Goal: Use online tool/utility: Utilize a website feature to perform a specific function

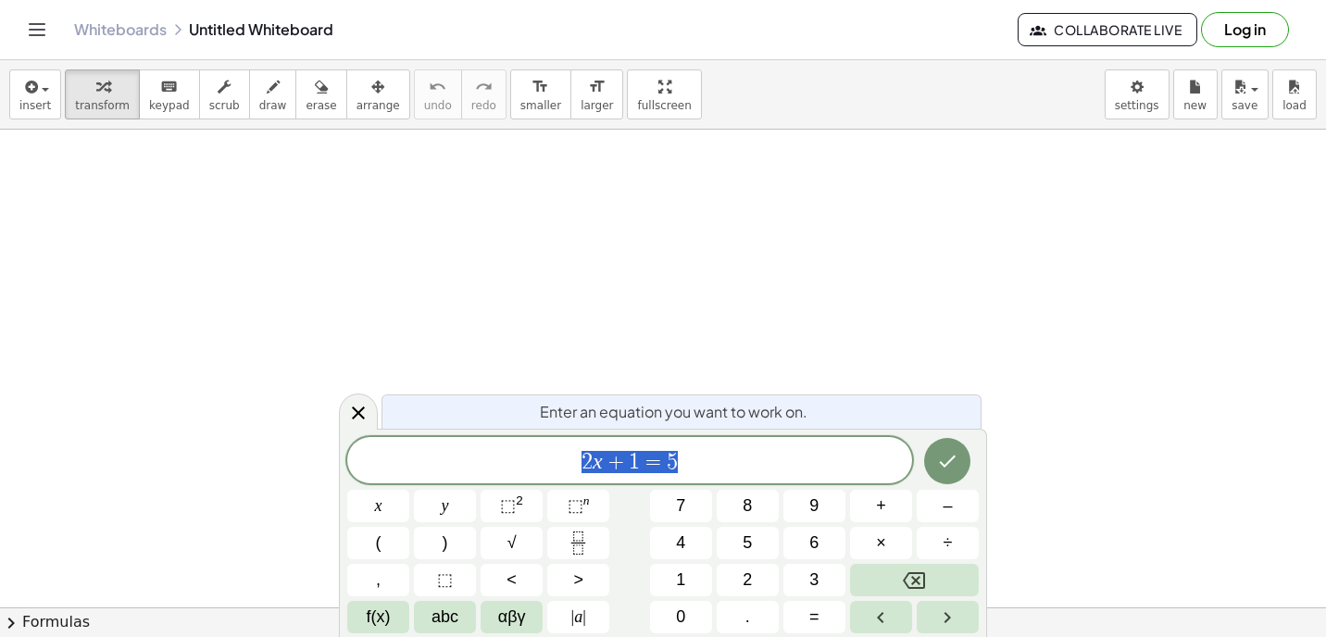
scroll to position [161, 0]
click at [162, 95] on icon "keyboard" at bounding box center [169, 87] width 18 height 22
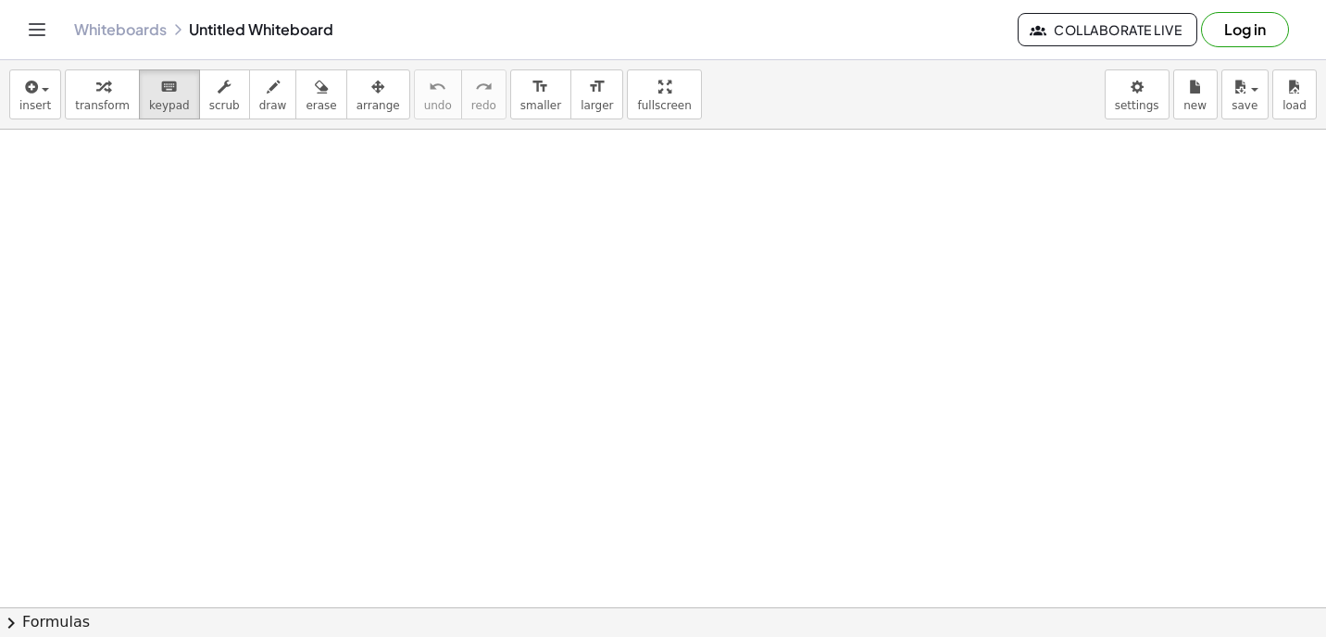
click at [587, 301] on div at bounding box center [663, 507] width 1326 height 1076
click at [508, 219] on div at bounding box center [663, 507] width 1326 height 1076
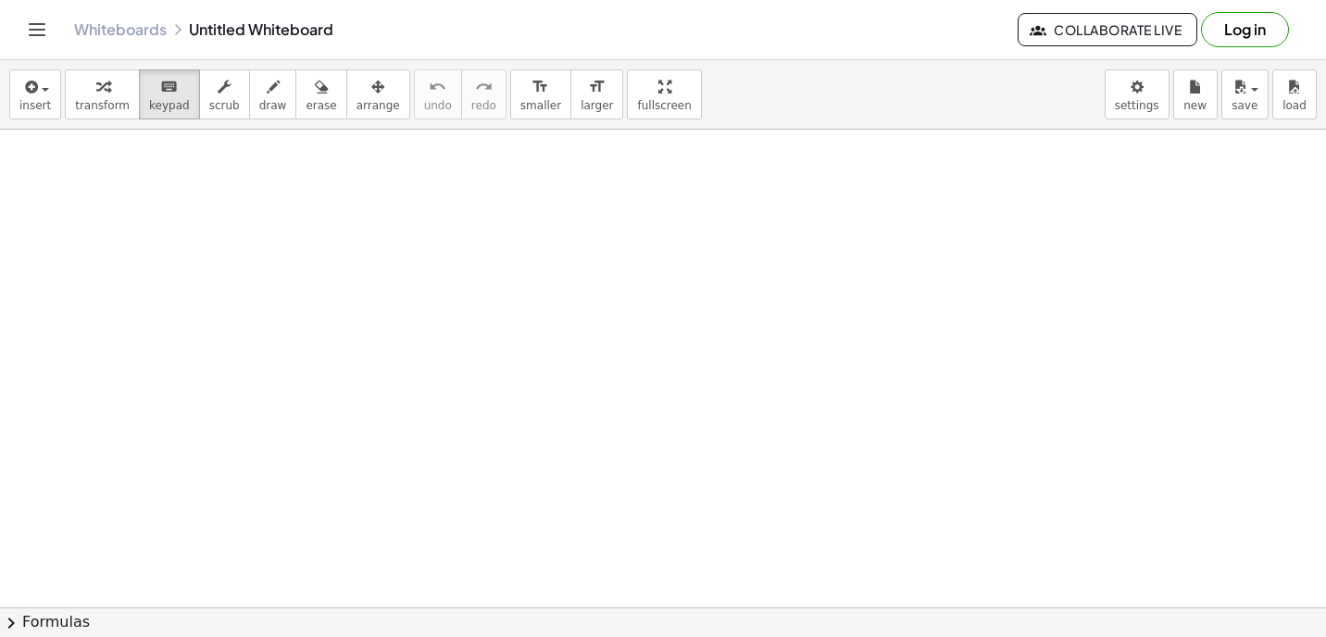
click at [508, 219] on div at bounding box center [663, 507] width 1326 height 1076
click at [509, 216] on div at bounding box center [663, 507] width 1326 height 1076
click at [107, 108] on span "transform" at bounding box center [102, 105] width 55 height 13
click at [19, 107] on span "insert" at bounding box center [34, 105] width 31 height 13
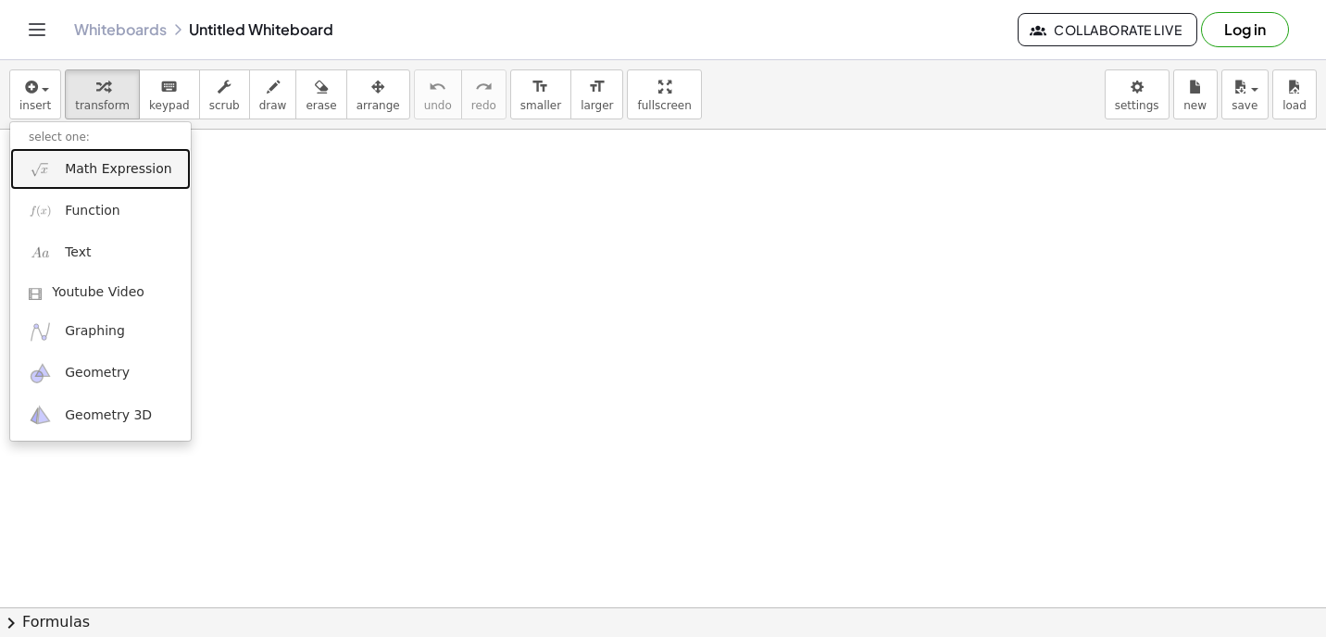
click at [104, 168] on span "Math Expression" at bounding box center [118, 169] width 107 height 19
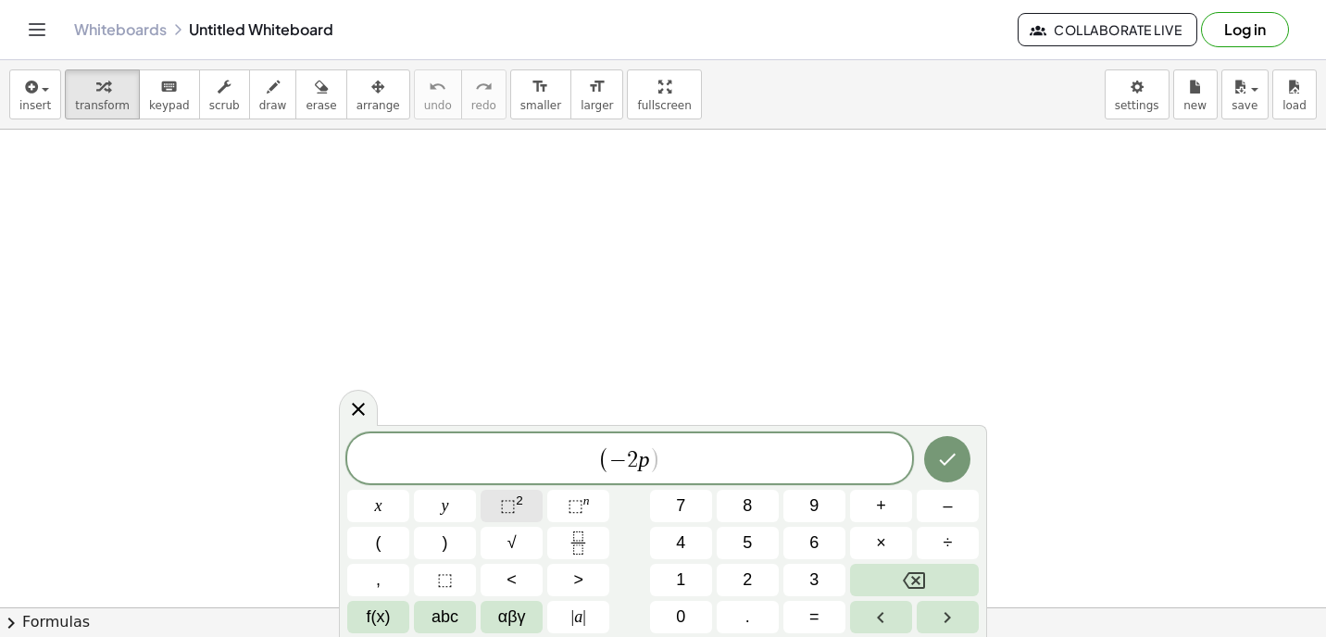
click at [514, 501] on span "⬚" at bounding box center [508, 505] width 16 height 19
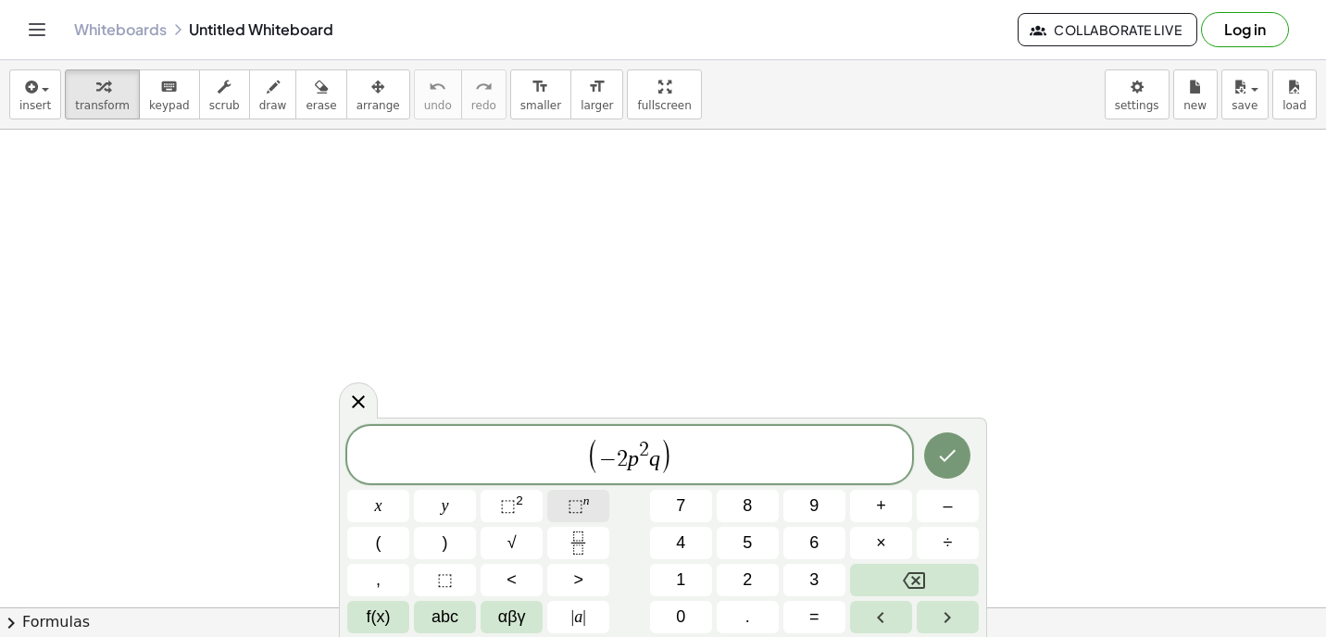
click at [583, 508] on span "⬚ n" at bounding box center [579, 506] width 22 height 25
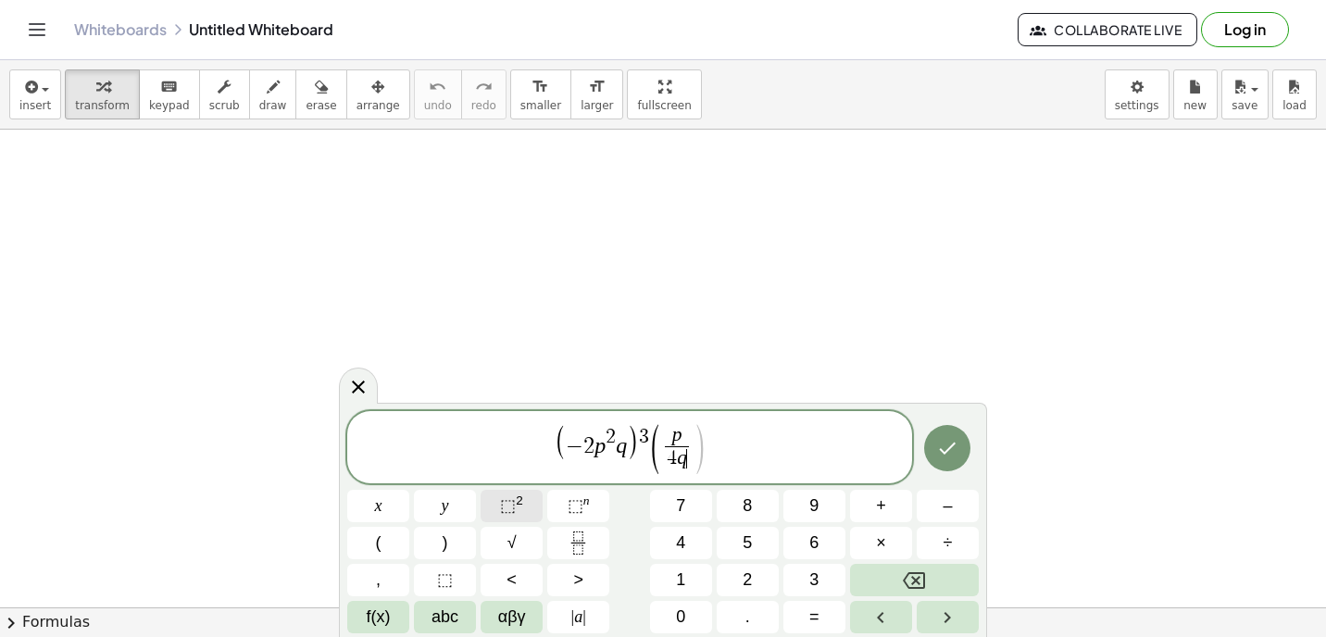
click at [513, 506] on span "⬚" at bounding box center [508, 505] width 16 height 19
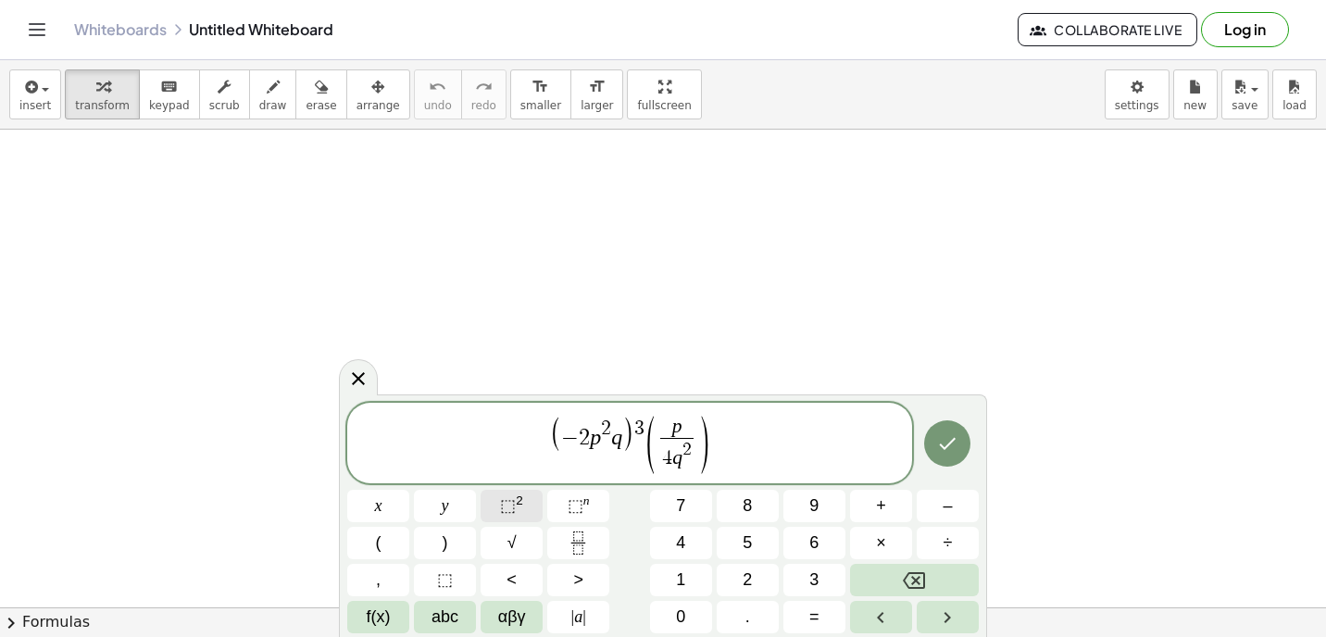
click at [508, 517] on span "⬚ 2" at bounding box center [511, 506] width 23 height 25
click at [953, 433] on icon "Done" at bounding box center [947, 444] width 22 height 22
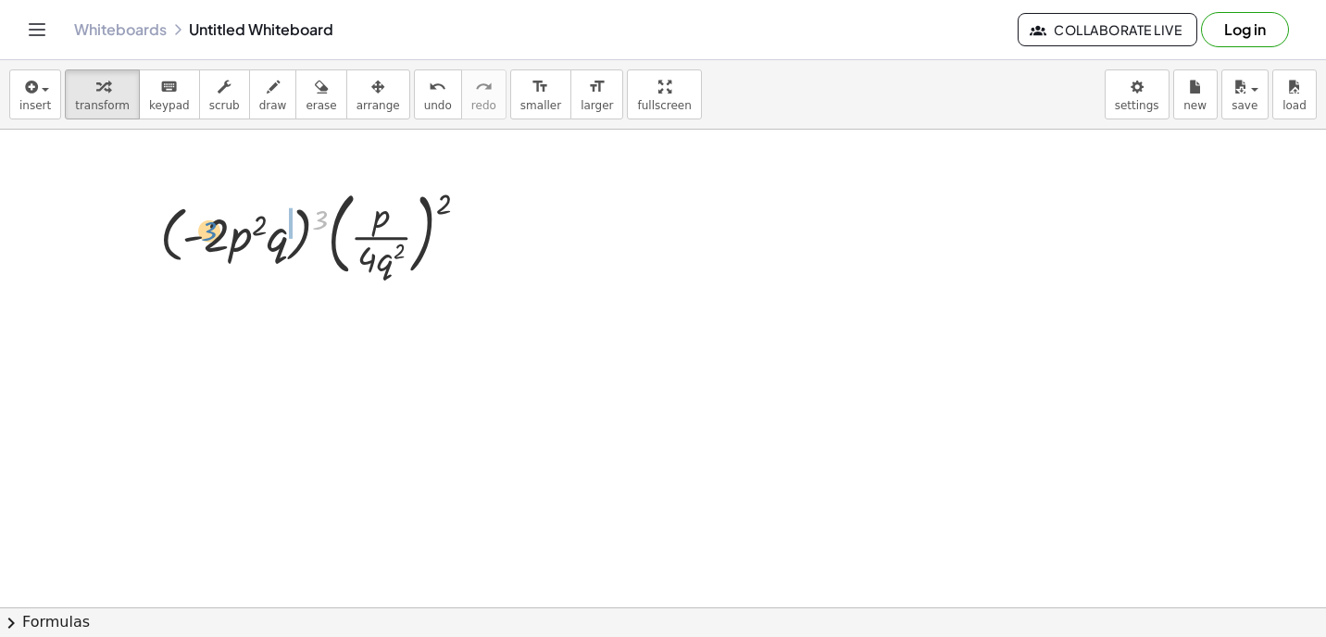
drag, startPoint x: 320, startPoint y: 220, endPoint x: 214, endPoint y: 228, distance: 105.8
click at [214, 228] on div at bounding box center [322, 232] width 342 height 100
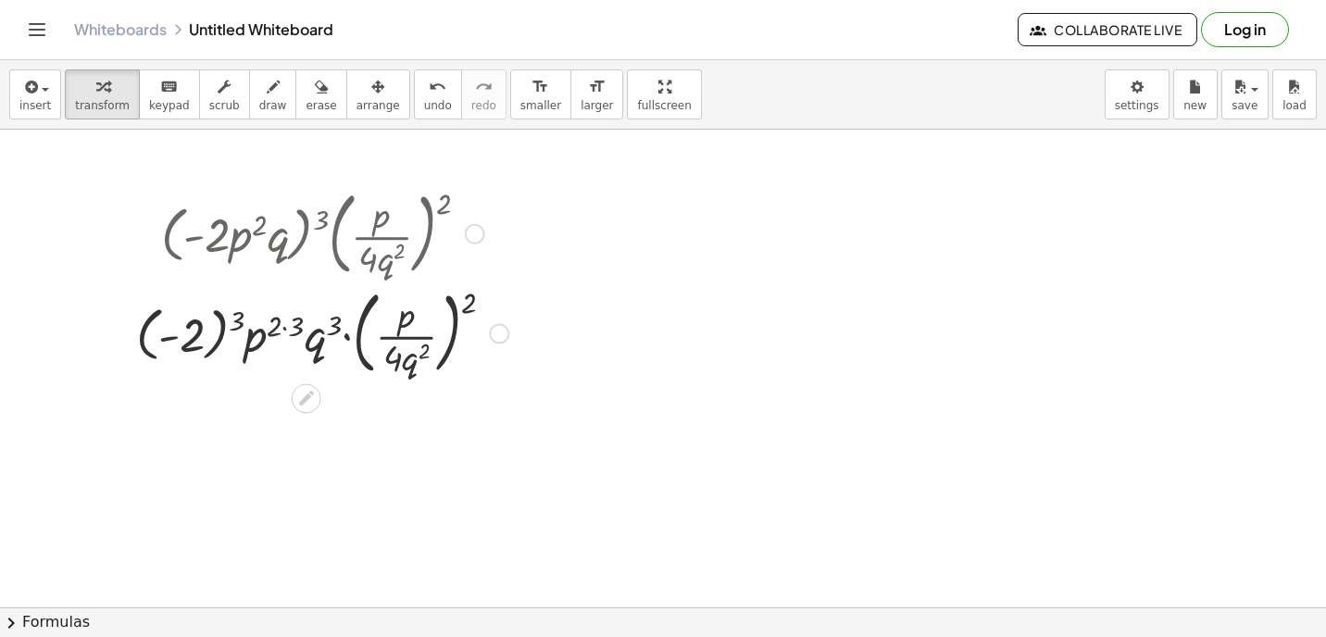
click at [221, 319] on div at bounding box center [322, 332] width 391 height 100
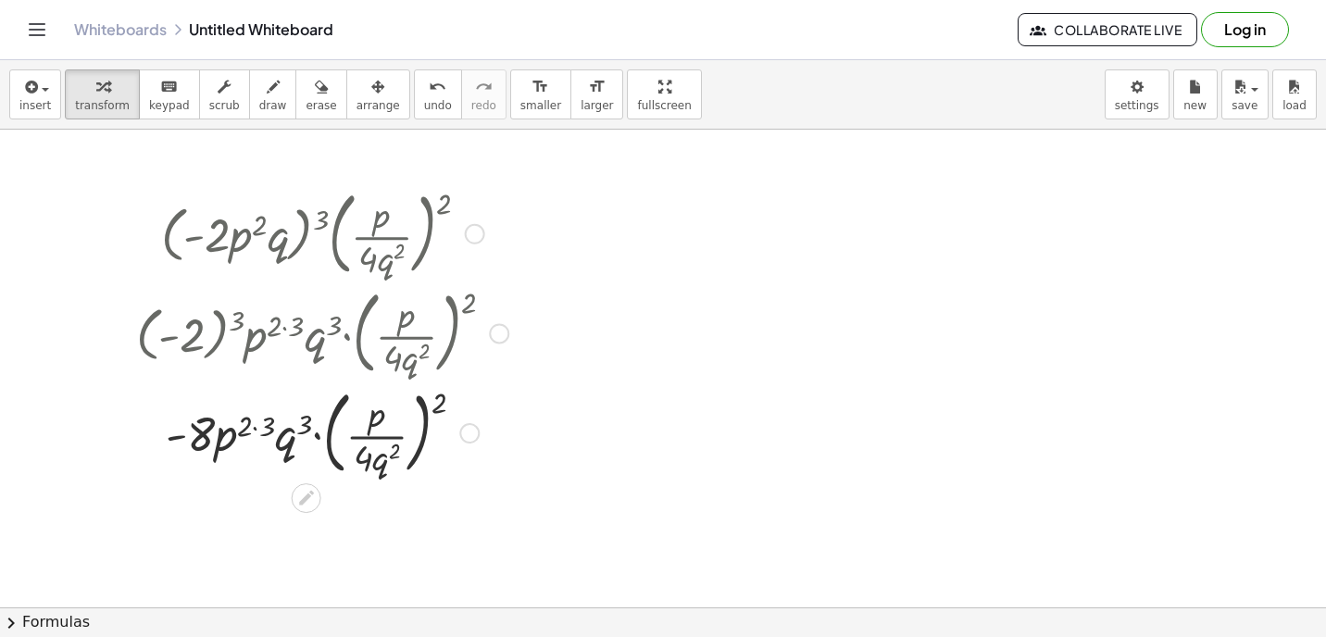
click at [254, 426] on div at bounding box center [322, 432] width 391 height 100
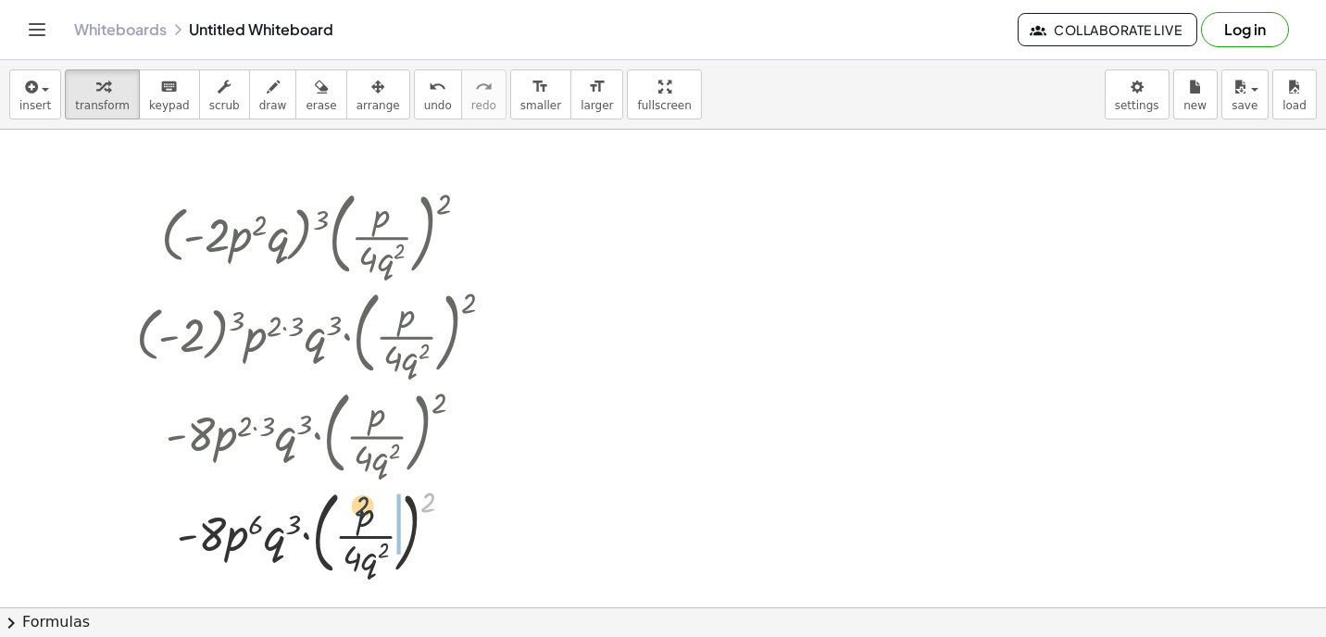
drag, startPoint x: 423, startPoint y: 507, endPoint x: 357, endPoint y: 509, distance: 65.8
click at [357, 510] on div at bounding box center [322, 532] width 391 height 100
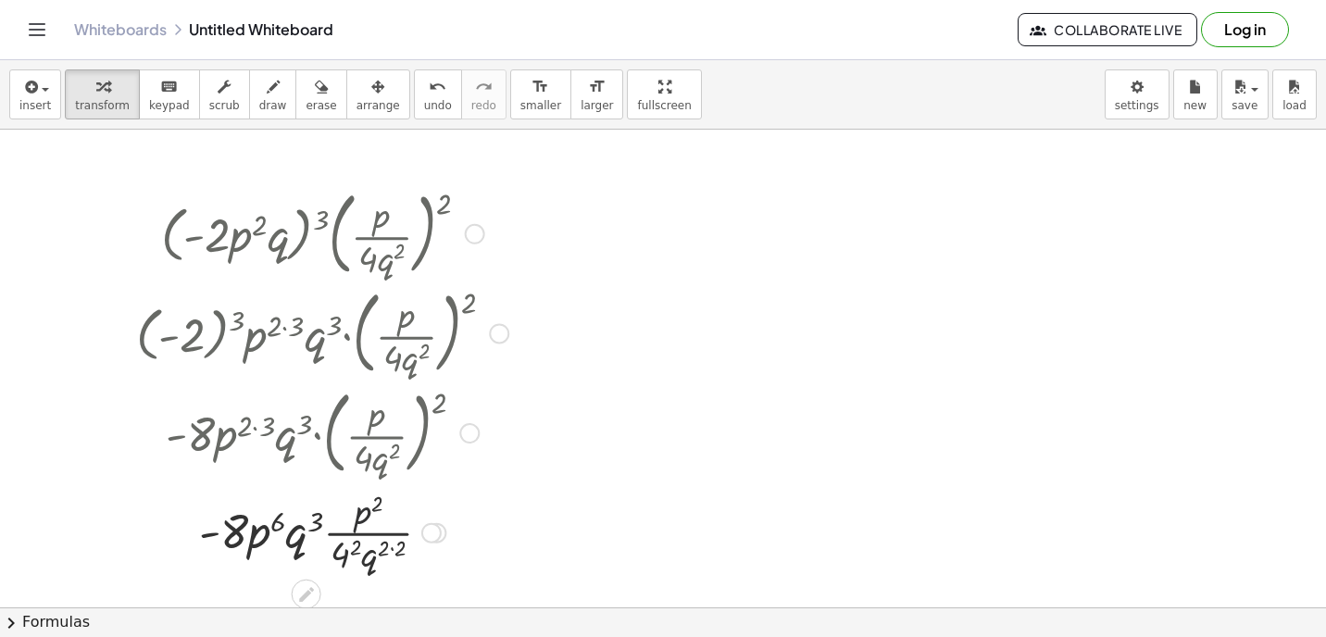
click at [364, 509] on div at bounding box center [322, 531] width 391 height 93
drag, startPoint x: 350, startPoint y: 554, endPoint x: 237, endPoint y: 542, distance: 113.6
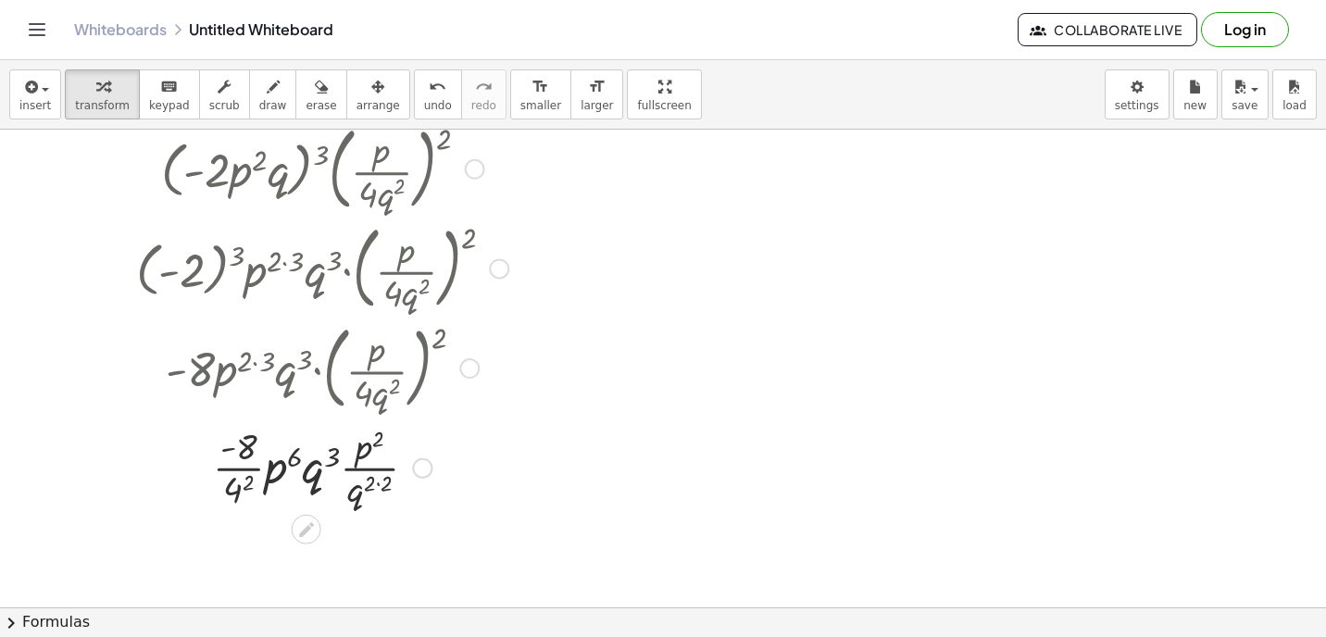
scroll to position [242, 0]
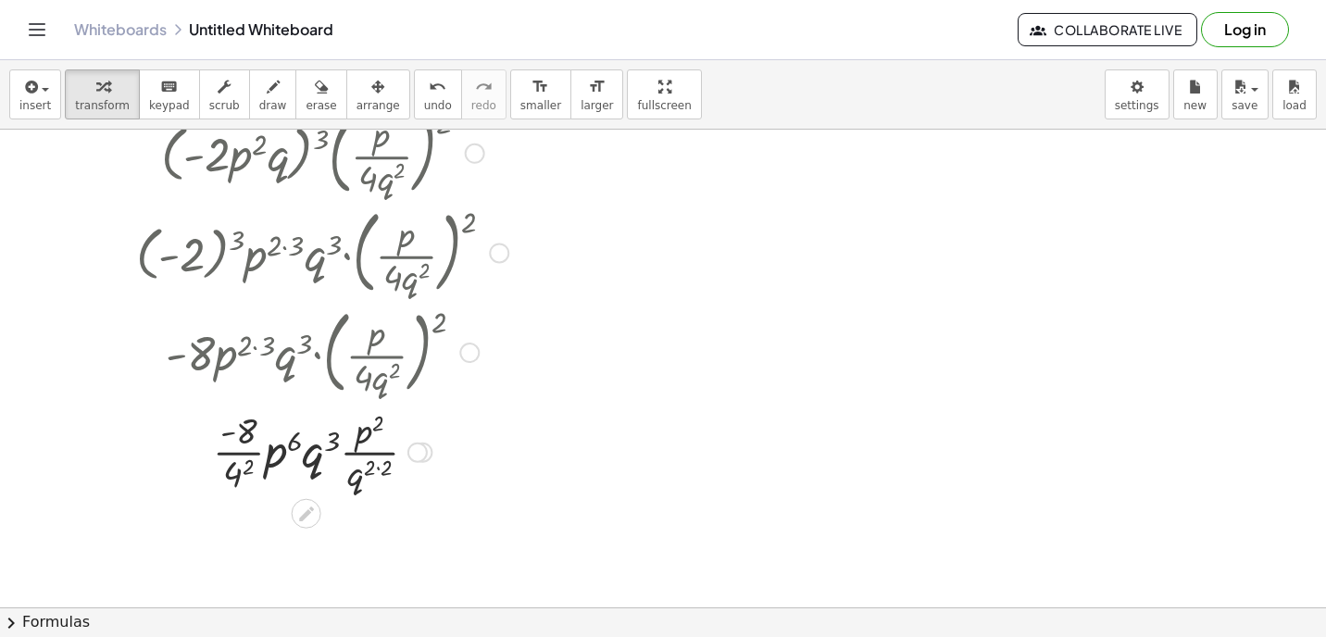
click at [244, 465] on div at bounding box center [322, 451] width 391 height 93
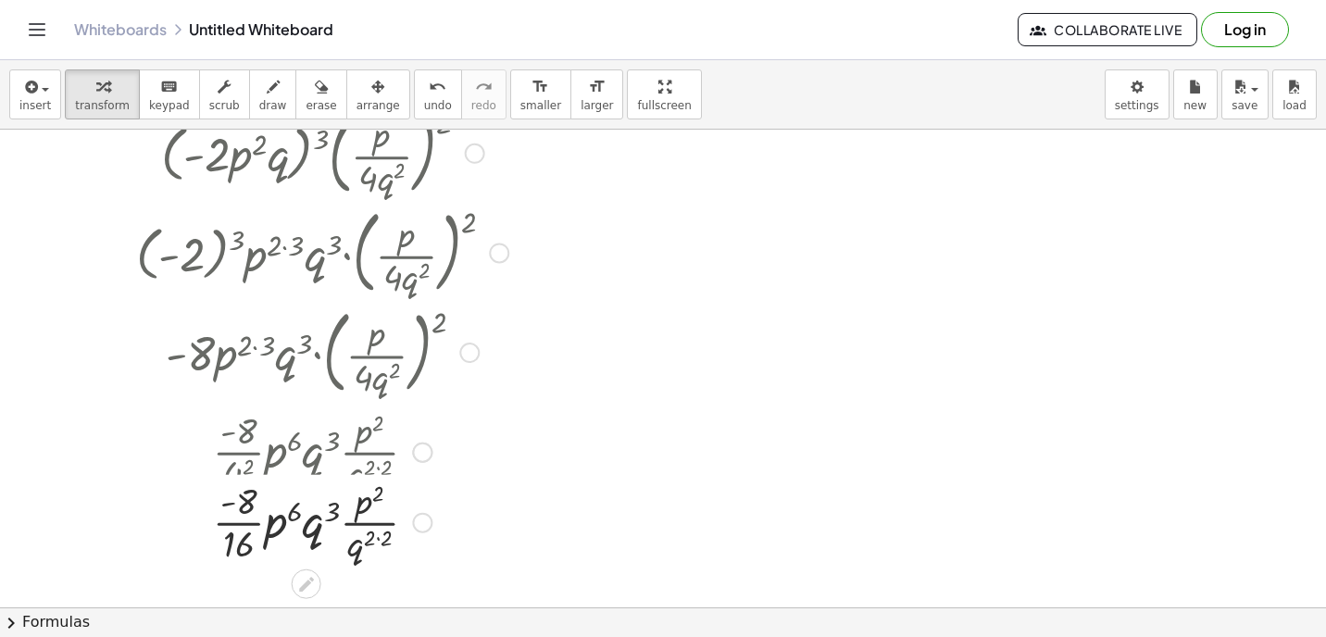
click at [238, 453] on div at bounding box center [322, 451] width 391 height 93
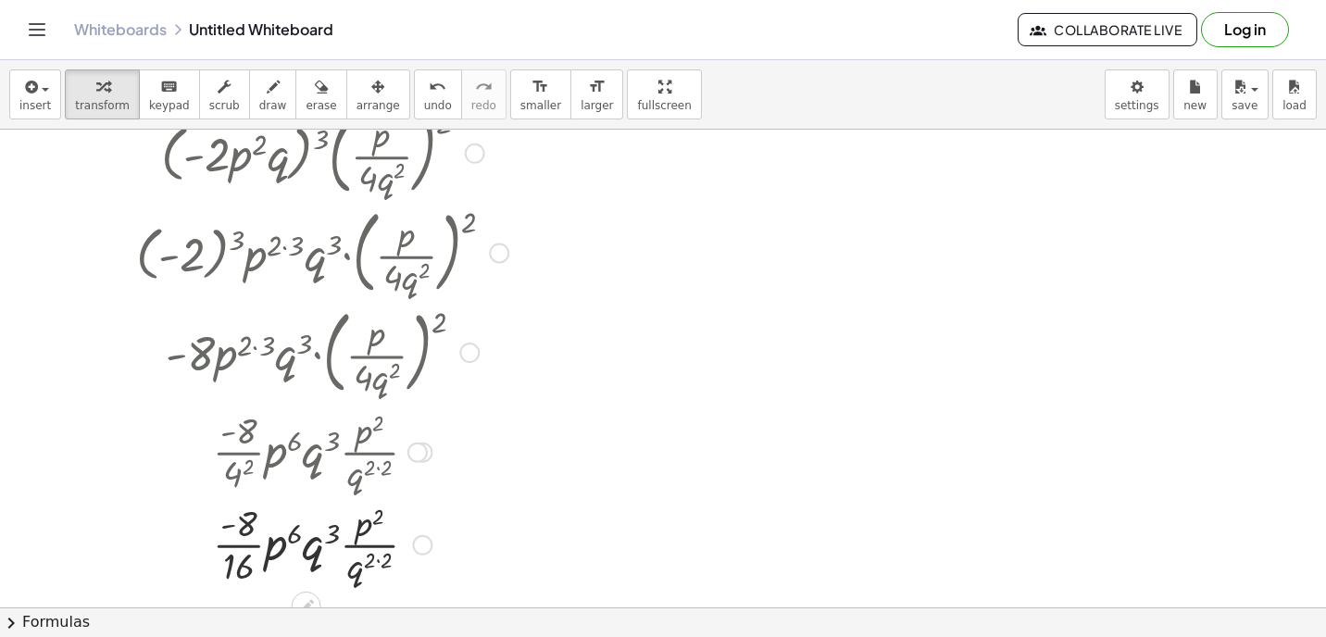
click at [242, 537] on div at bounding box center [322, 543] width 391 height 93
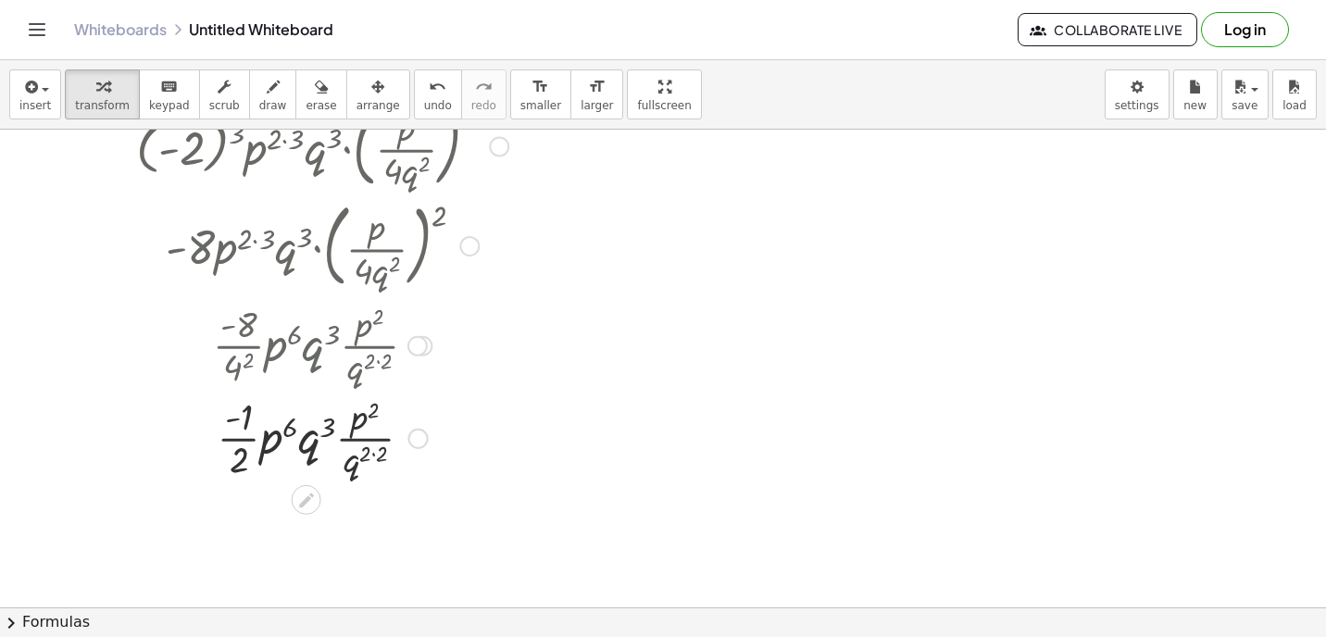
scroll to position [351, 0]
drag, startPoint x: 351, startPoint y: 474, endPoint x: 308, endPoint y: 438, distance: 55.9
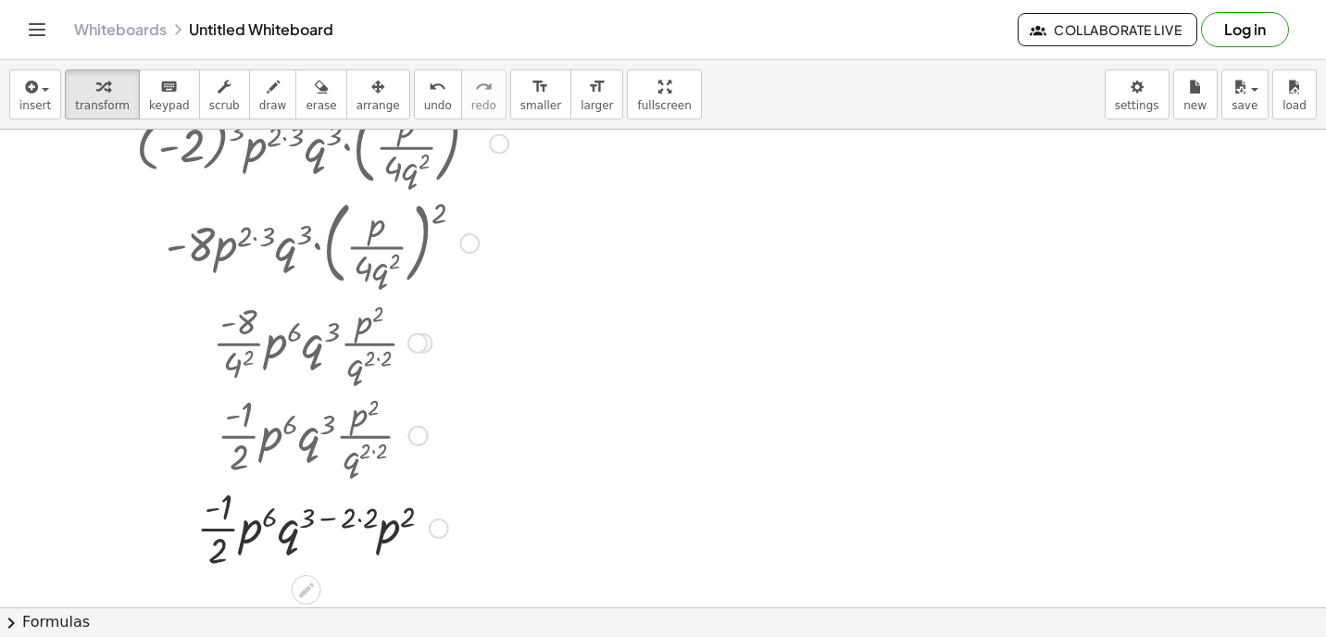
click at [361, 520] on div at bounding box center [322, 527] width 391 height 93
click at [342, 520] on div at bounding box center [322, 527] width 391 height 93
drag, startPoint x: 322, startPoint y: 525, endPoint x: 229, endPoint y: 568, distance: 102.8
click at [229, 568] on div at bounding box center [322, 527] width 391 height 93
click at [259, 529] on div at bounding box center [322, 527] width 391 height 93
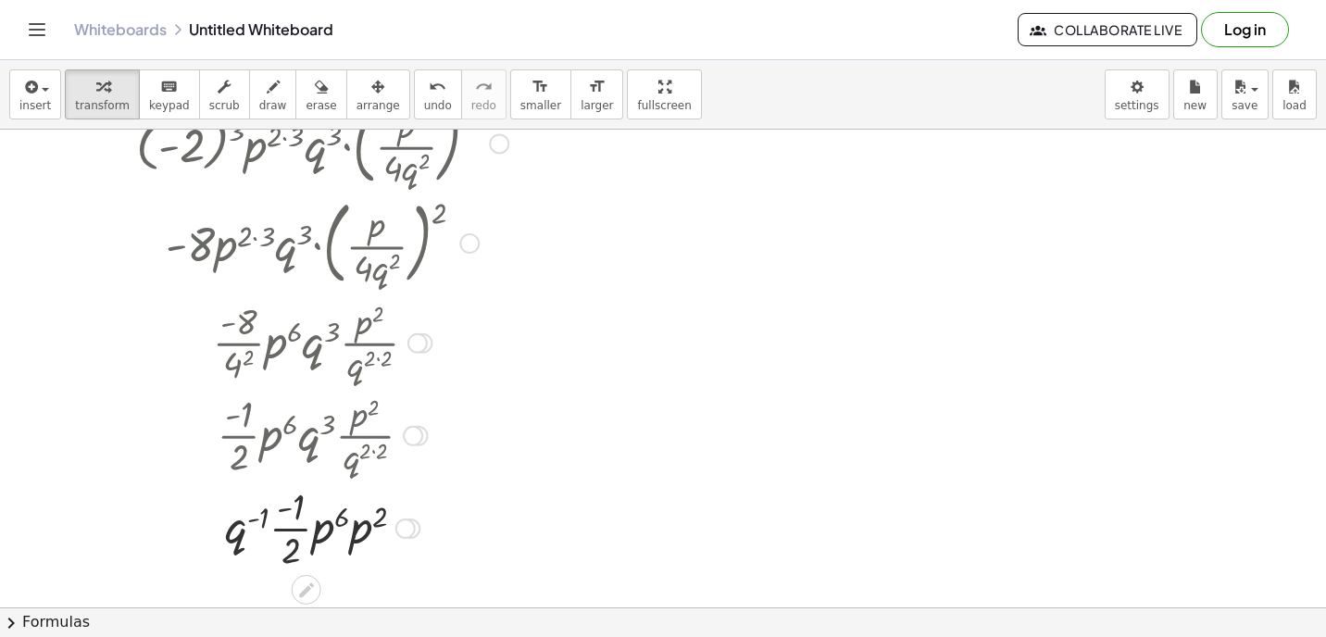
click at [260, 517] on div at bounding box center [322, 527] width 391 height 93
click at [235, 533] on div at bounding box center [322, 527] width 391 height 93
click at [244, 524] on div at bounding box center [322, 527] width 391 height 93
click at [254, 524] on div at bounding box center [322, 527] width 391 height 93
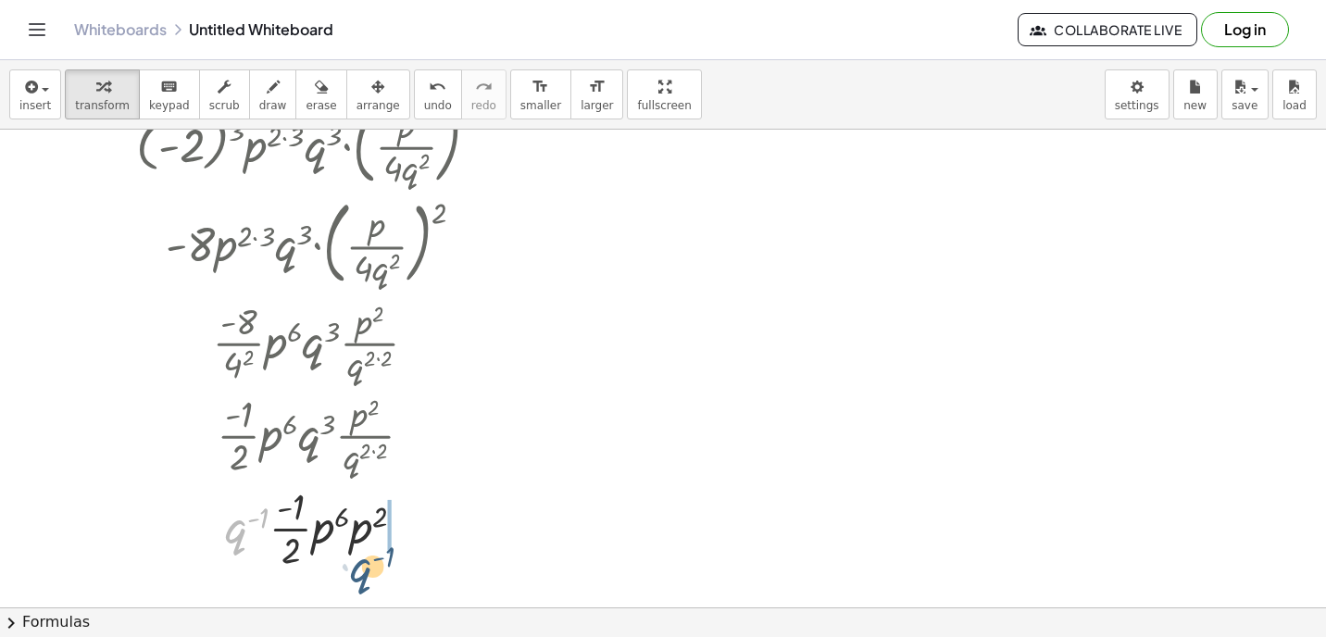
drag, startPoint x: 235, startPoint y: 524, endPoint x: 359, endPoint y: 559, distance: 129.0
click at [360, 560] on div at bounding box center [322, 527] width 391 height 93
drag, startPoint x: 321, startPoint y: 533, endPoint x: 285, endPoint y: 533, distance: 36.1
click at [319, 517] on div at bounding box center [322, 527] width 391 height 93
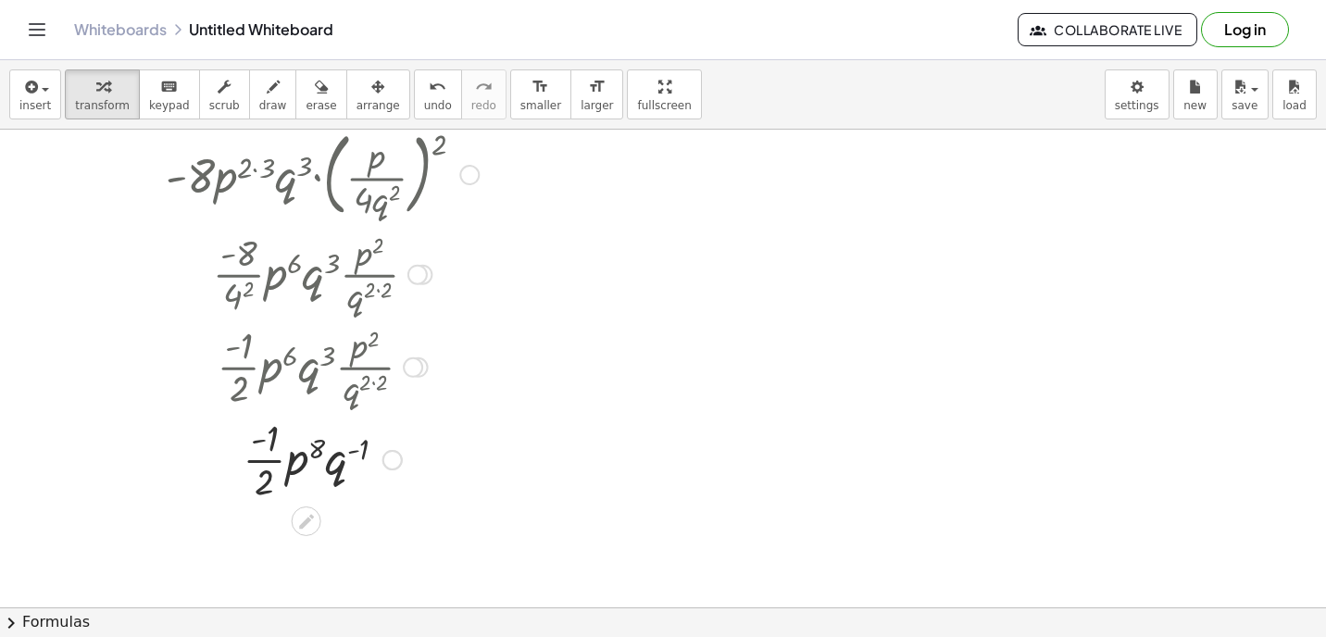
scroll to position [451, 0]
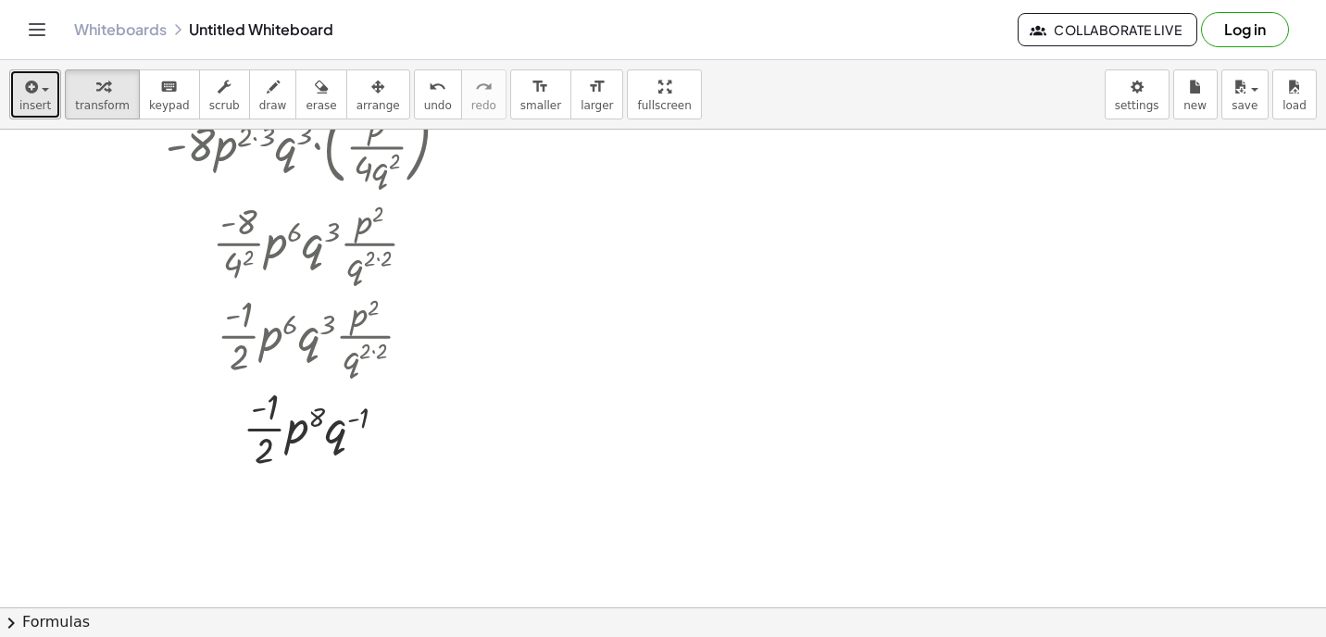
click at [21, 92] on icon "button" at bounding box center [29, 87] width 17 height 22
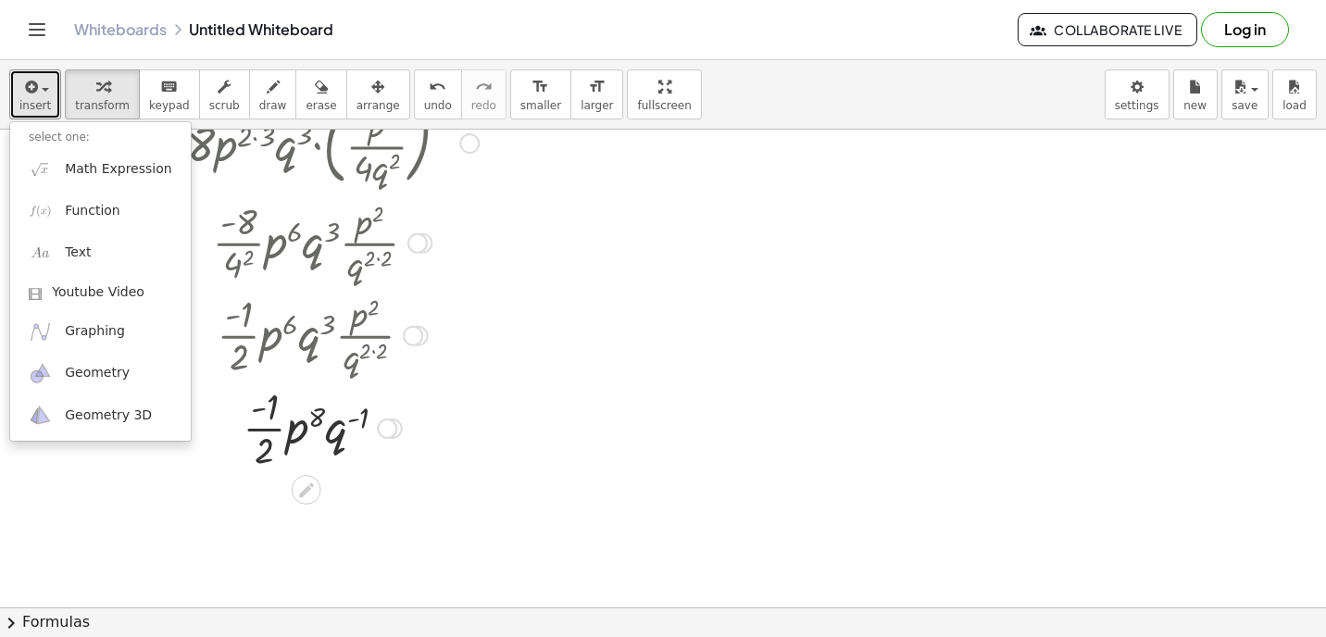
click at [588, 235] on div at bounding box center [663, 217] width 1326 height 1076
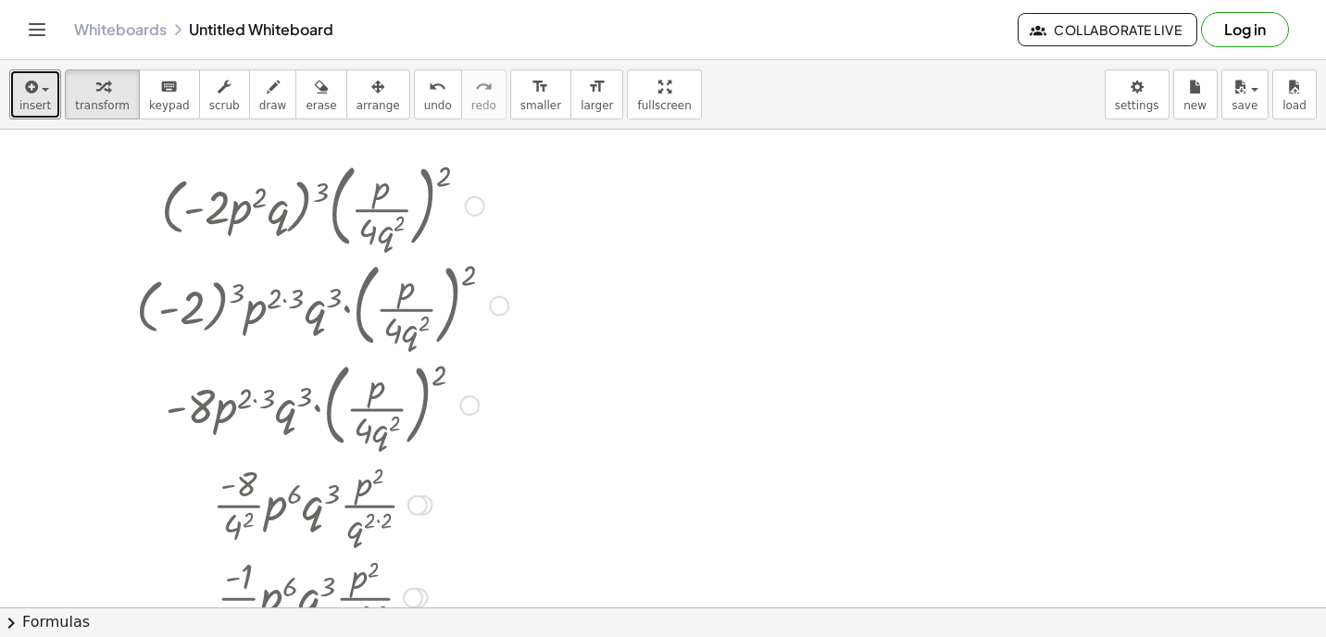
scroll to position [114, 0]
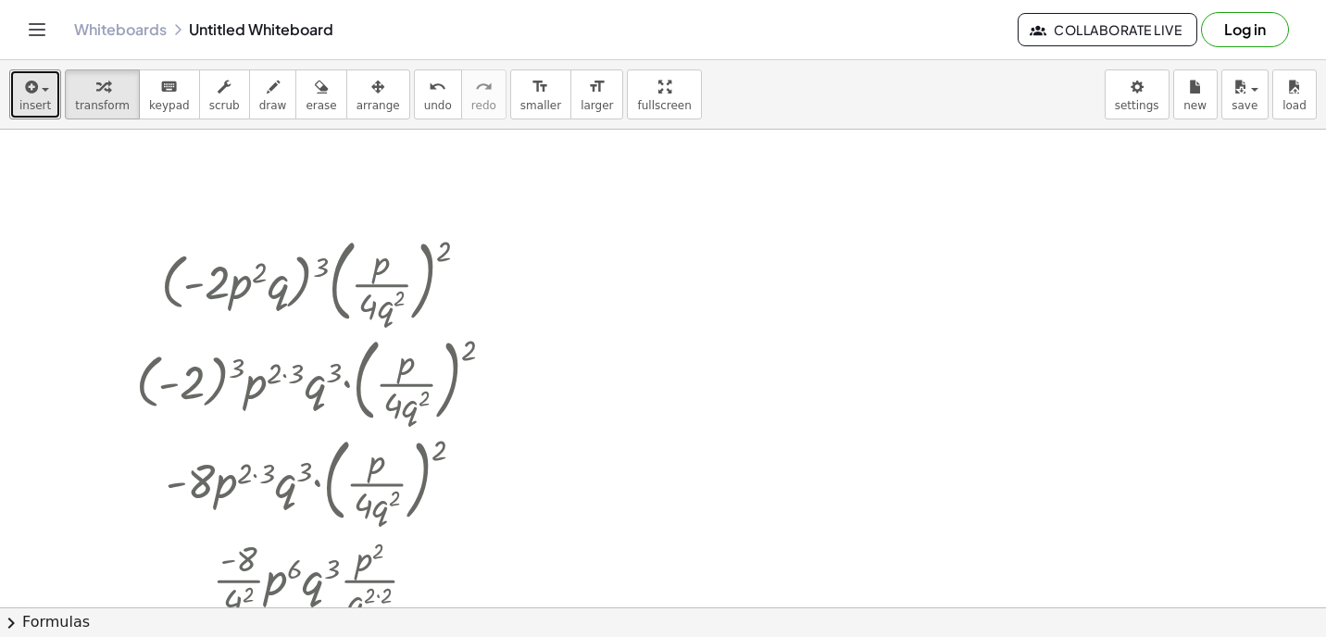
click at [634, 265] on div at bounding box center [663, 554] width 1326 height 1076
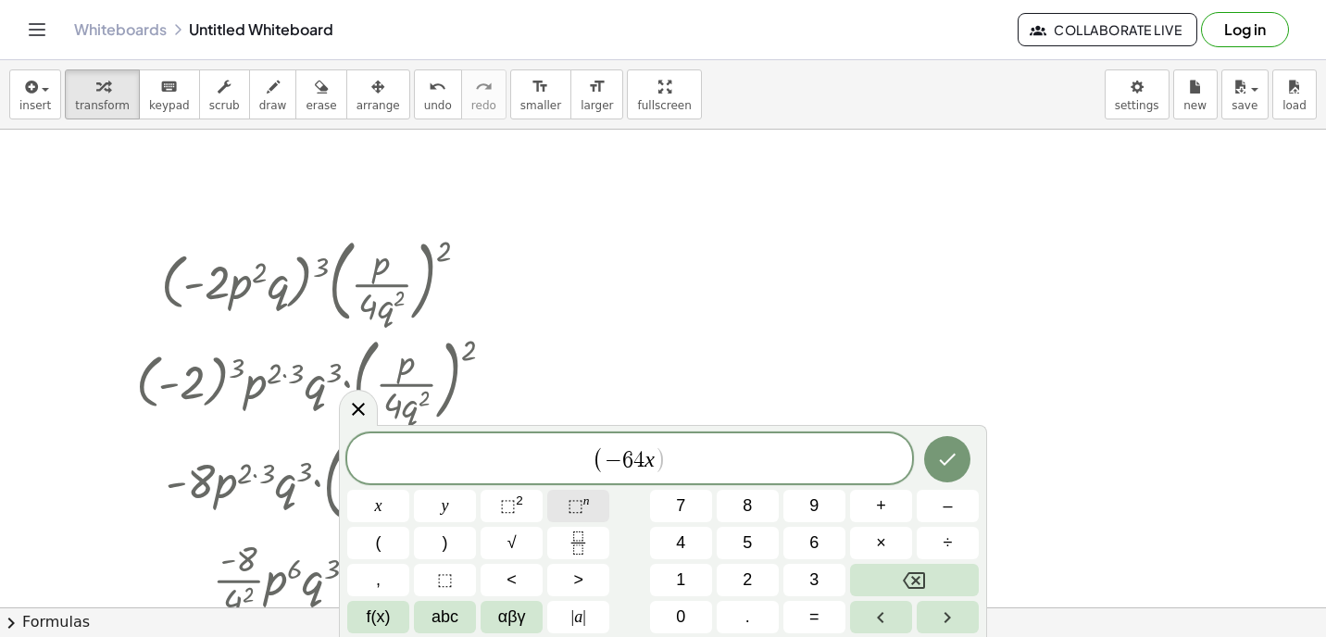
click at [592, 490] on button "⬚ n" at bounding box center [578, 506] width 62 height 32
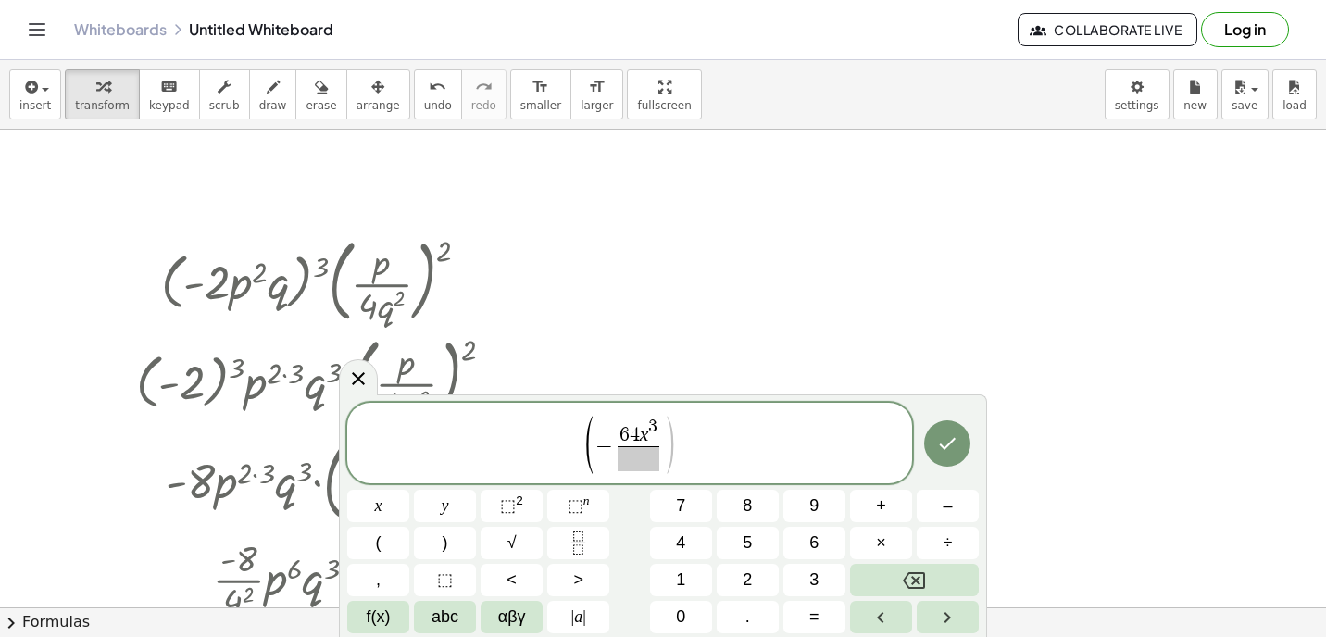
click at [620, 433] on span "6" at bounding box center [625, 435] width 10 height 20
click at [603, 445] on span "−" at bounding box center [597, 446] width 18 height 22
click at [631, 460] on span at bounding box center [630, 458] width 58 height 25
click at [585, 512] on span "⬚ n" at bounding box center [579, 506] width 22 height 25
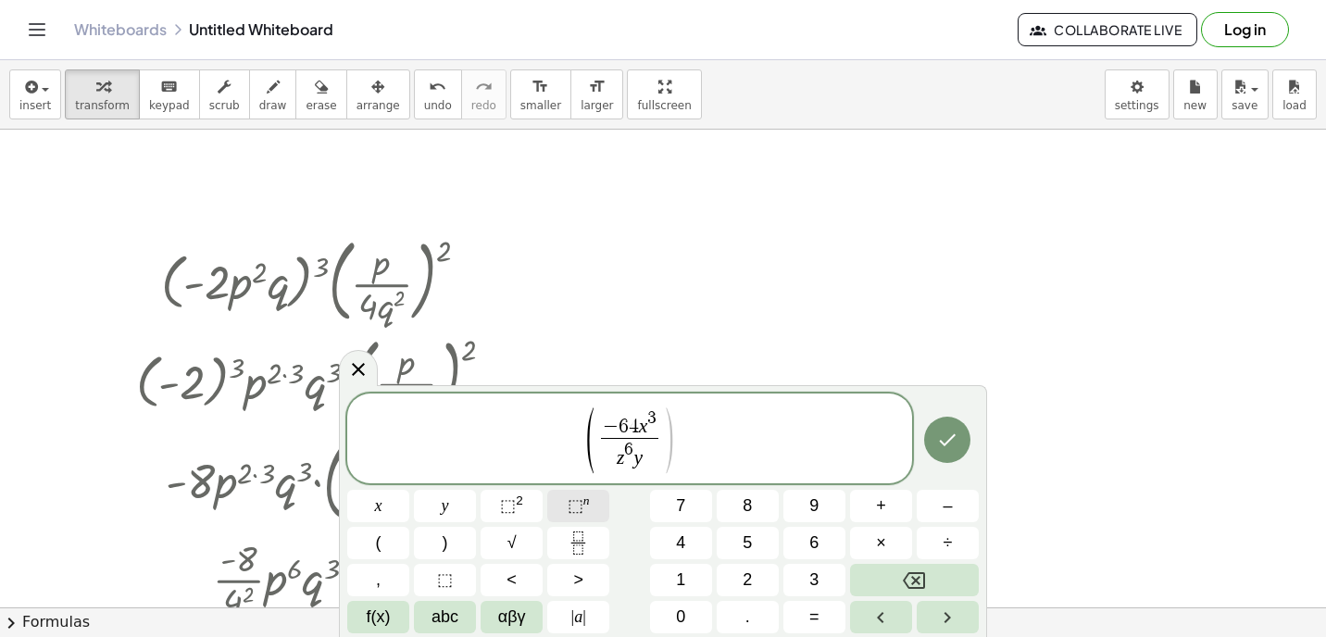
click at [580, 498] on span "⬚" at bounding box center [576, 505] width 16 height 19
click at [593, 526] on div "( − 6 4 x 3 z 6 y 9 ​ ) ​ x y ⬚ 2 ⬚ n 7 8 9 + – ( ) √ 4 5 6 × ÷ , ⬚ < > 1 2 3 f…" at bounding box center [663, 514] width 632 height 240
click at [586, 509] on span "⬚ n" at bounding box center [579, 506] width 22 height 25
click at [589, 534] on icon "Fraction" at bounding box center [578, 543] width 23 height 23
click at [945, 444] on icon "Done" at bounding box center [948, 439] width 17 height 12
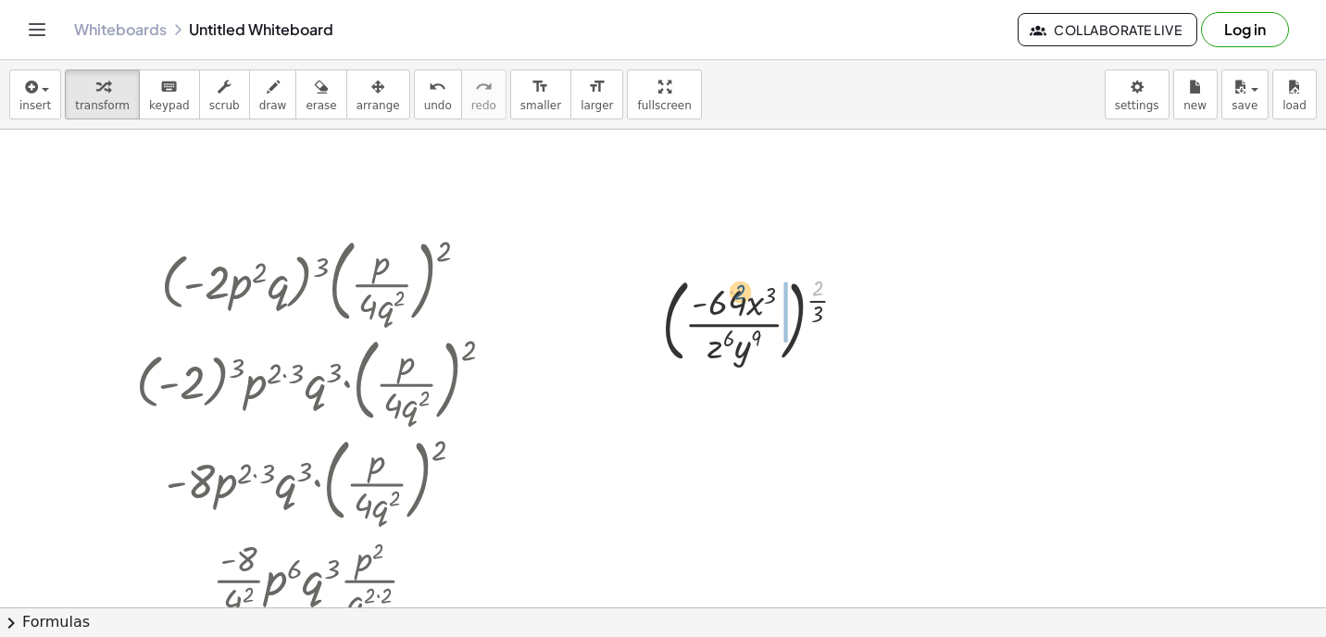
drag, startPoint x: 816, startPoint y: 291, endPoint x: 727, endPoint y: 292, distance: 88.9
click at [727, 292] on div at bounding box center [761, 320] width 217 height 100
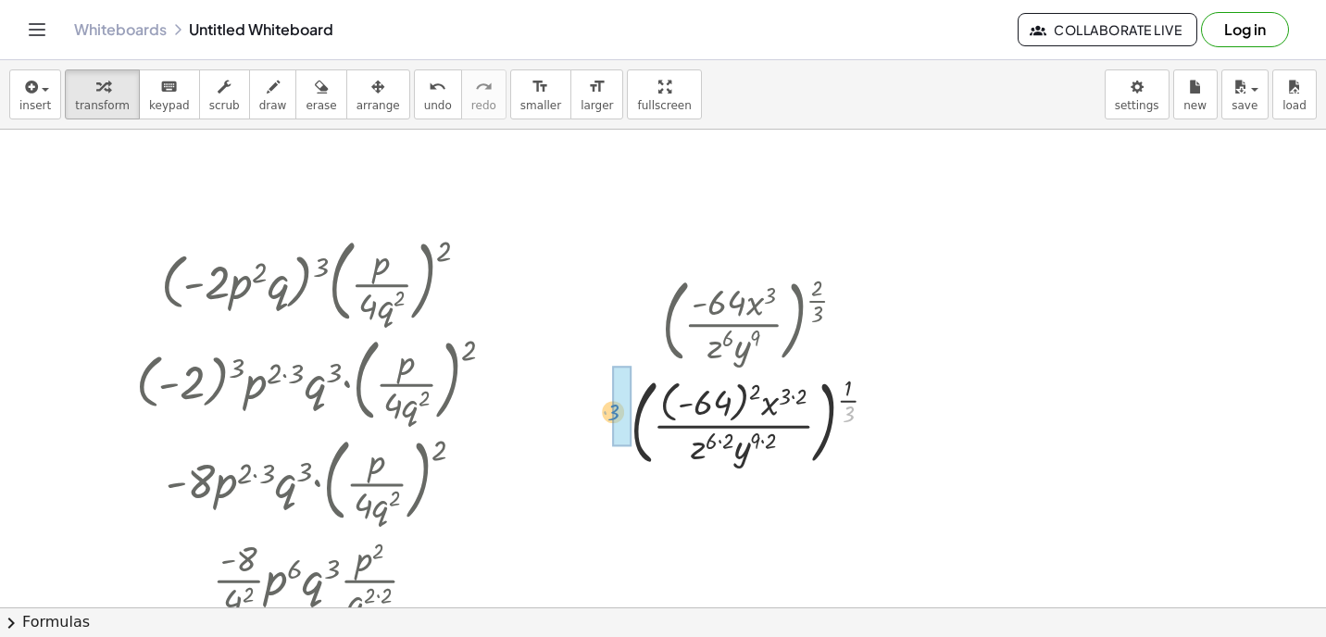
drag, startPoint x: 847, startPoint y: 408, endPoint x: 612, endPoint y: 404, distance: 235.3
click at [612, 404] on div "( · - 64 · x 3 · z 6 · y 9 ) ( · 2 · 3 ) · 3 ( · - 64 · x 3 · z 6 · y 9 ) ( · 3…" at bounding box center [754, 371] width 302 height 212
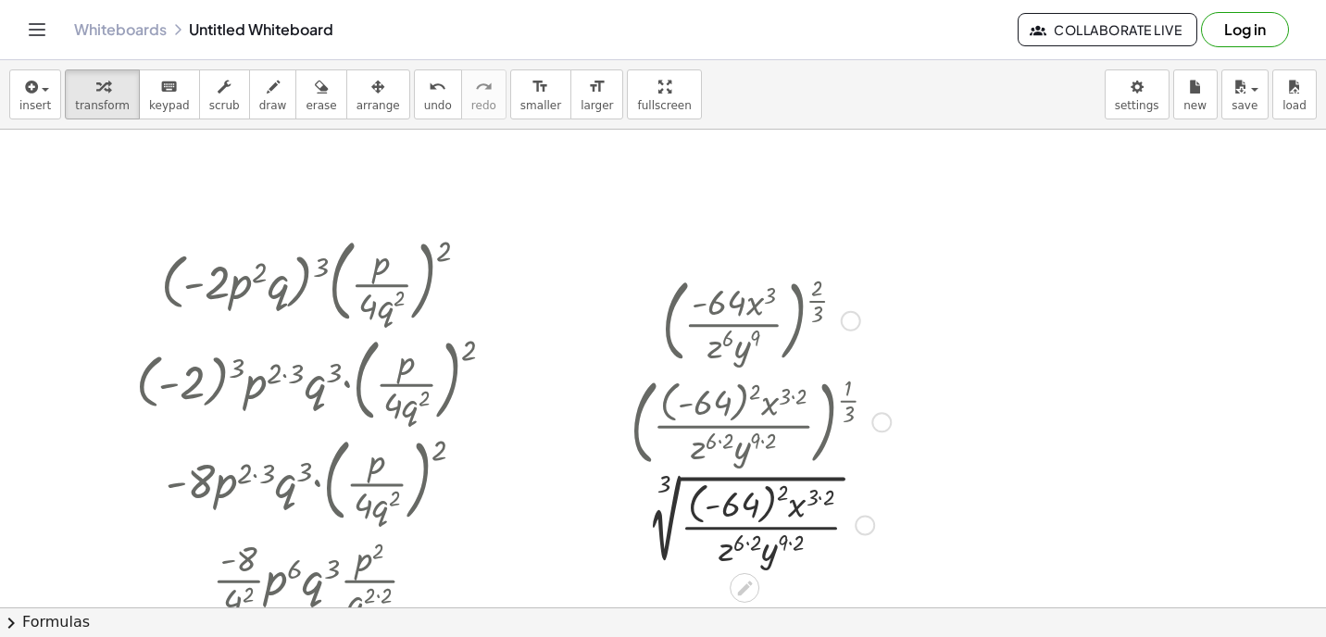
click at [778, 495] on div at bounding box center [760, 524] width 279 height 96
click at [808, 497] on div at bounding box center [760, 523] width 279 height 93
click at [811, 502] on div at bounding box center [760, 523] width 279 height 93
click at [811, 497] on div at bounding box center [760, 523] width 279 height 93
click at [742, 542] on div at bounding box center [760, 523] width 279 height 93
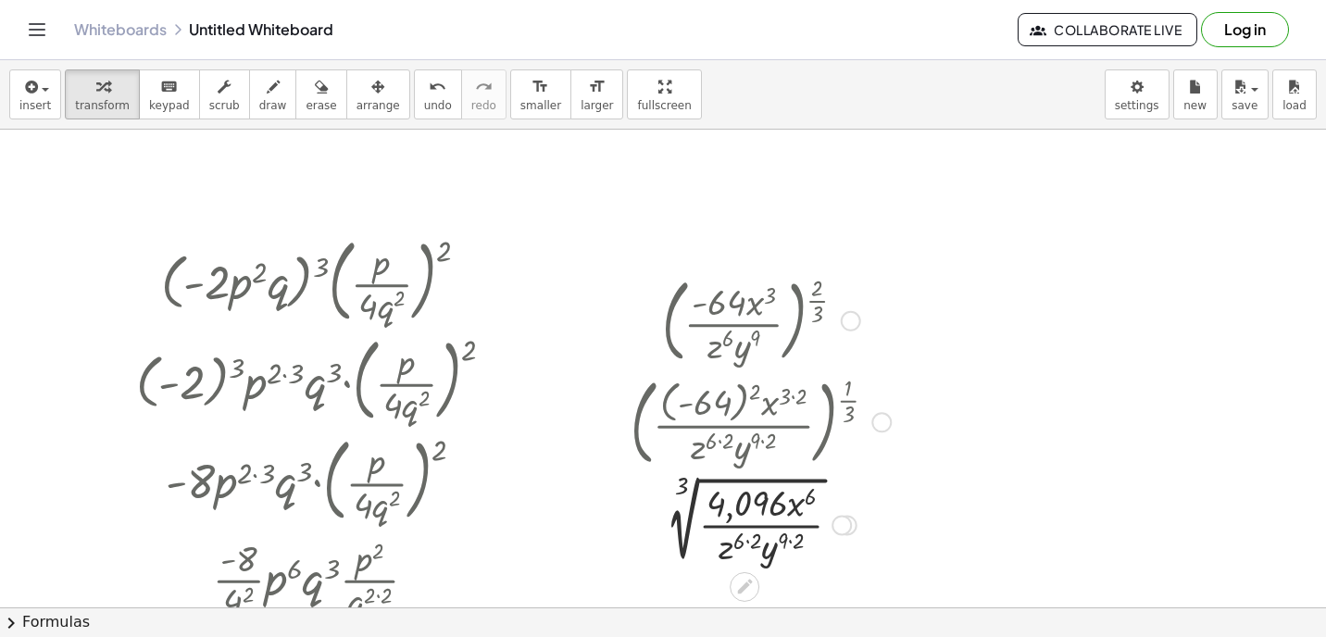
click at [744, 539] on div at bounding box center [760, 523] width 279 height 93
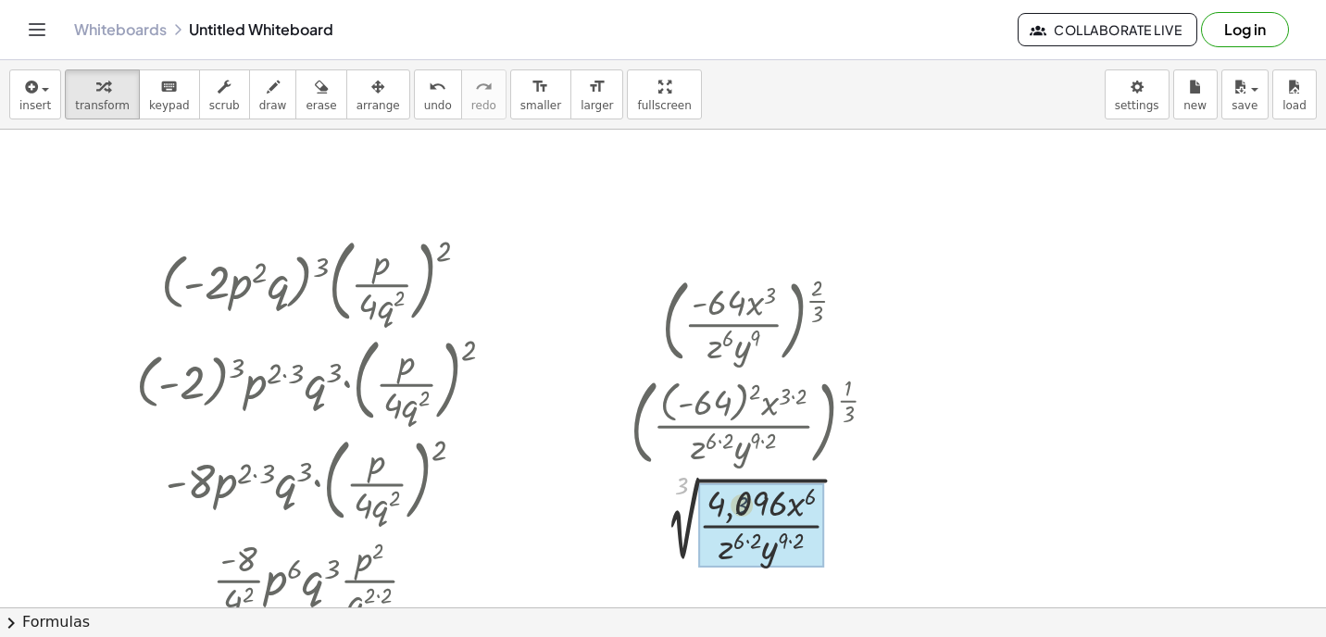
drag, startPoint x: 683, startPoint y: 490, endPoint x: 744, endPoint y: 509, distance: 64.1
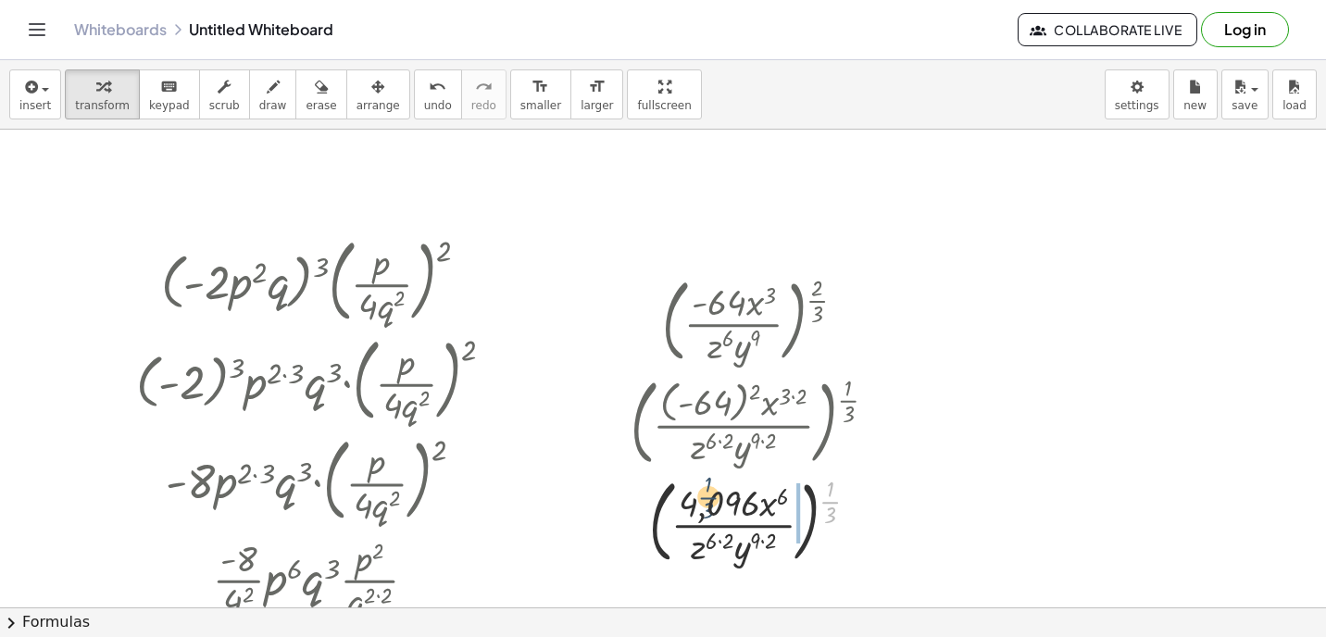
drag, startPoint x: 831, startPoint y: 504, endPoint x: 709, endPoint y: 499, distance: 121.4
click at [708, 499] on div at bounding box center [760, 520] width 279 height 100
click at [759, 493] on div at bounding box center [760, 521] width 279 height 106
click at [742, 506] on div at bounding box center [760, 521] width 279 height 106
drag, startPoint x: 764, startPoint y: 497, endPoint x: 723, endPoint y: 498, distance: 40.8
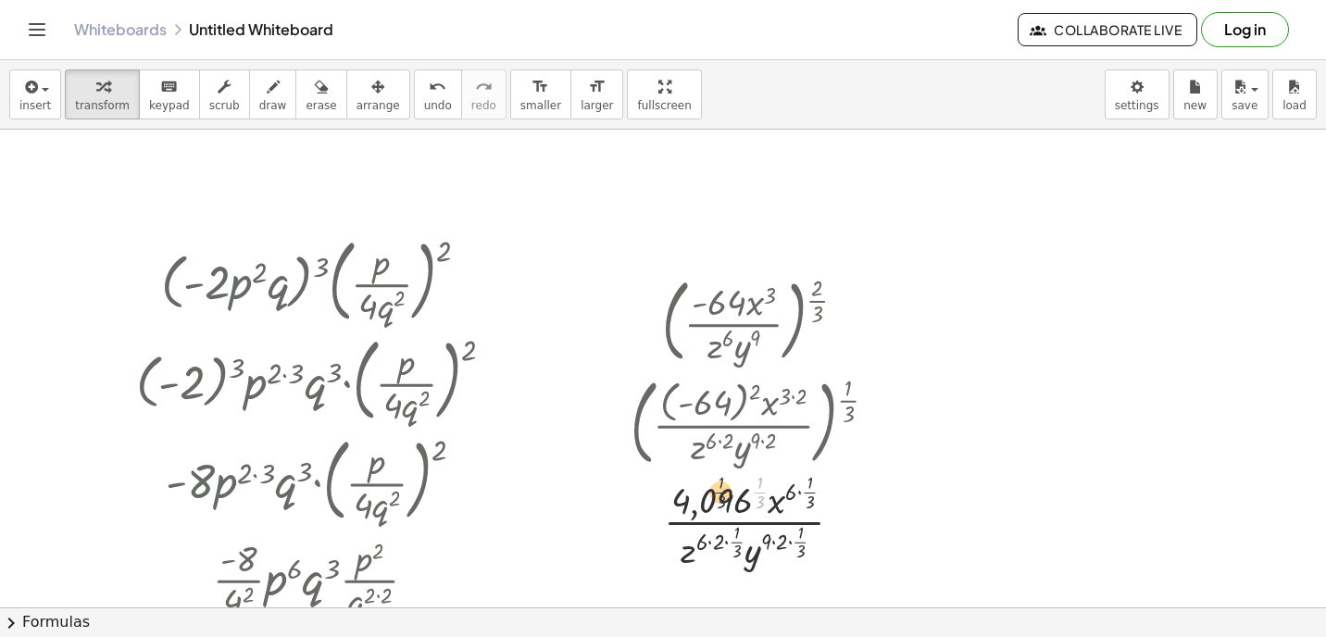
click at [723, 498] on div at bounding box center [760, 521] width 279 height 106
click at [793, 494] on div at bounding box center [760, 521] width 279 height 106
click at [796, 494] on div at bounding box center [760, 521] width 279 height 106
click at [799, 492] on div at bounding box center [760, 521] width 279 height 106
click at [803, 492] on div at bounding box center [760, 521] width 279 height 106
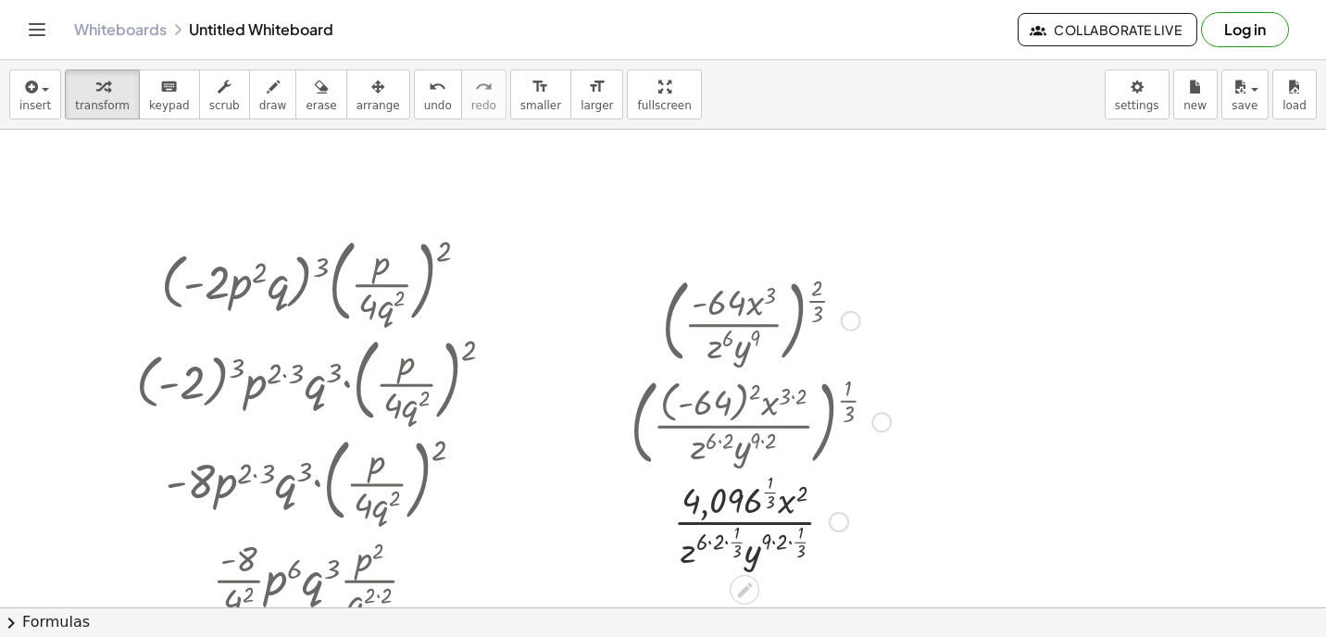
click at [790, 543] on div at bounding box center [760, 521] width 279 height 106
click at [781, 543] on div at bounding box center [760, 521] width 279 height 106
click at [787, 535] on div at bounding box center [760, 521] width 279 height 106
click at [787, 547] on div at bounding box center [760, 521] width 279 height 106
click at [759, 557] on div at bounding box center [760, 521] width 279 height 106
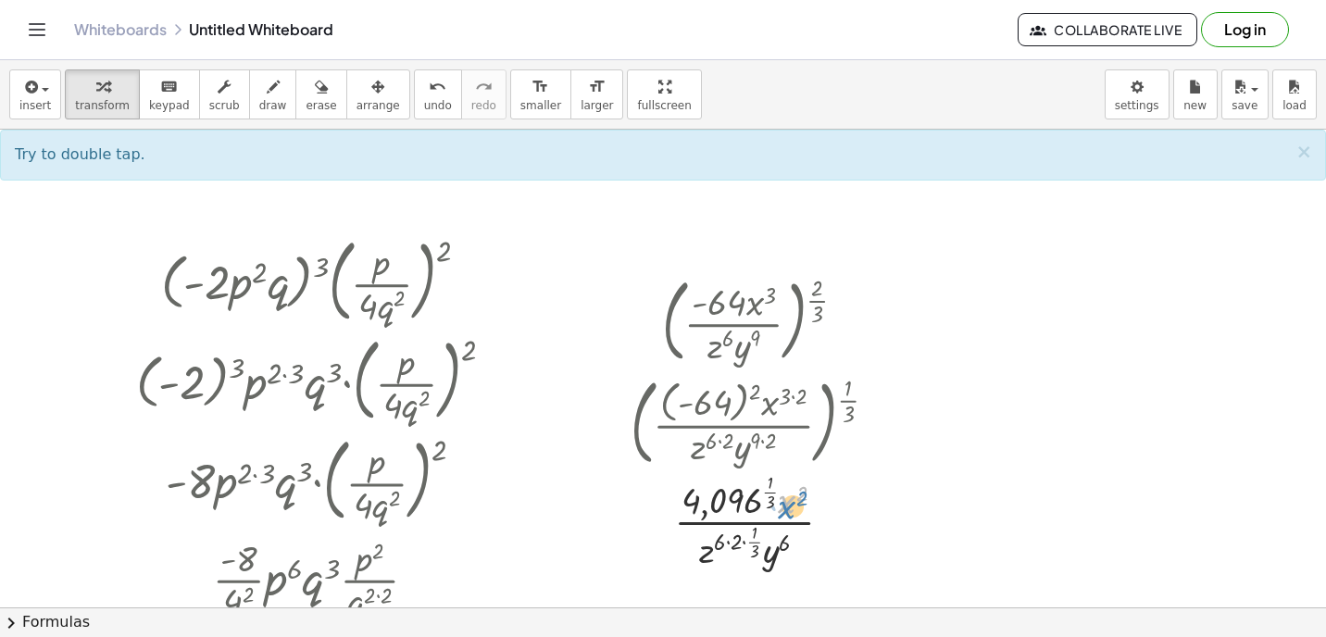
click at [785, 506] on div at bounding box center [760, 521] width 279 height 106
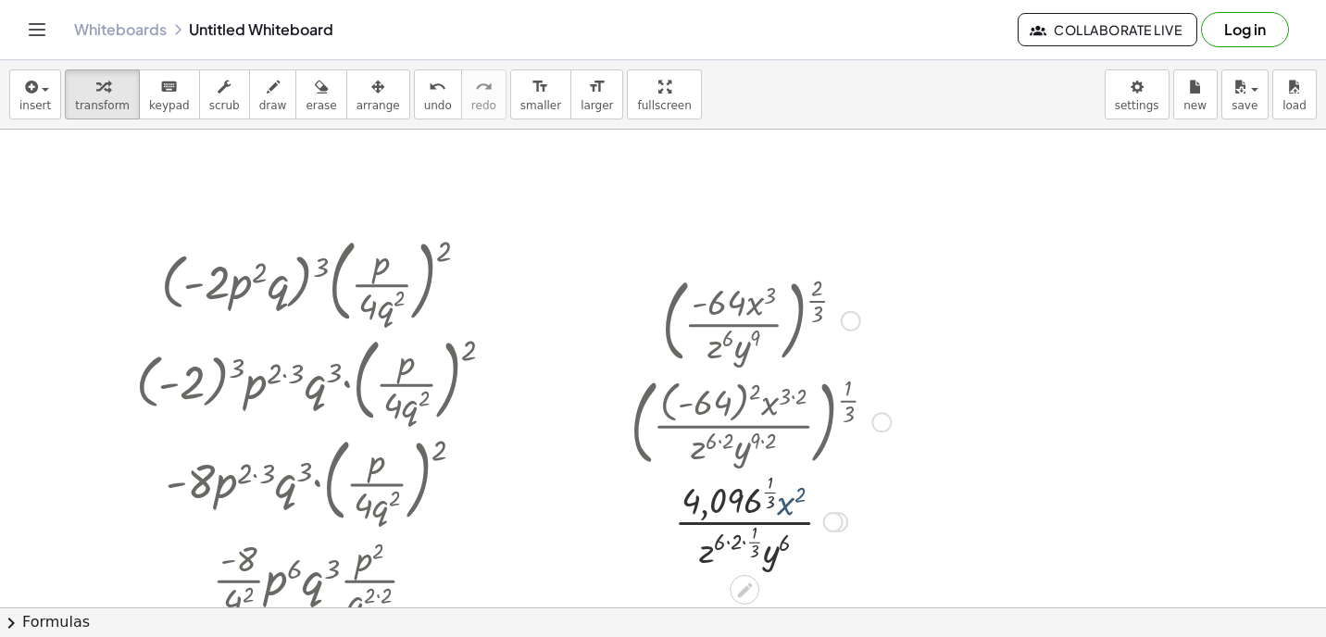
click at [759, 506] on div at bounding box center [760, 521] width 279 height 106
click at [748, 541] on div at bounding box center [760, 521] width 279 height 106
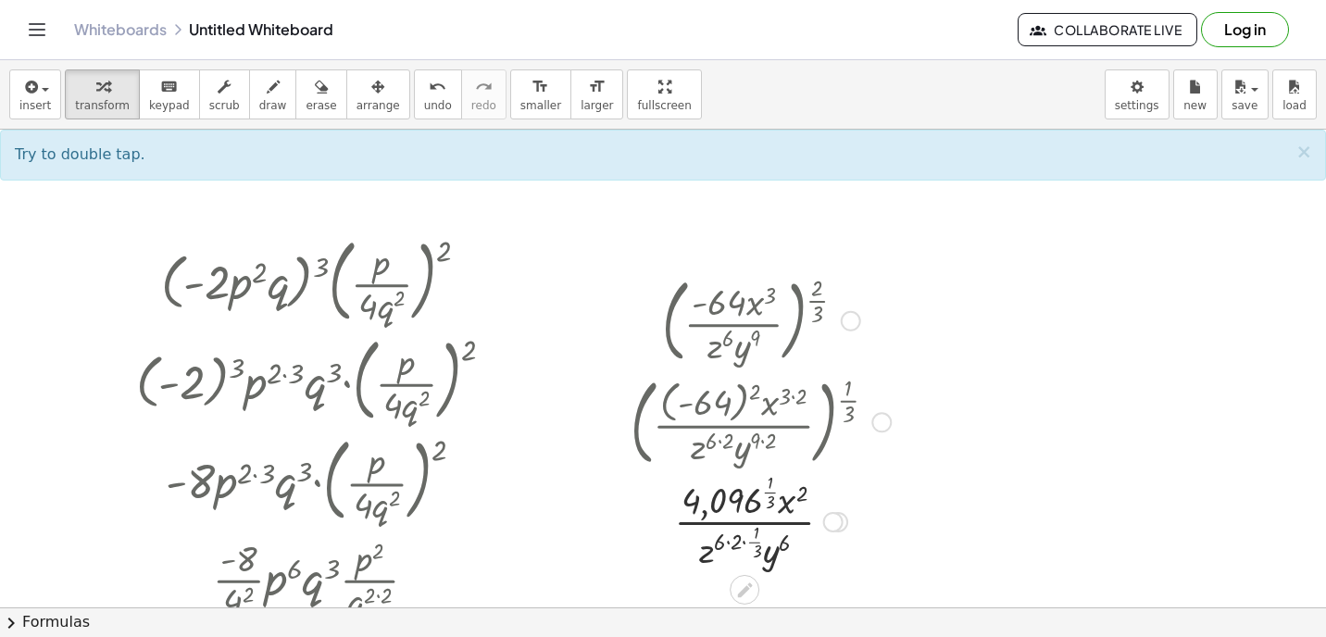
click at [727, 542] on div at bounding box center [760, 521] width 279 height 106
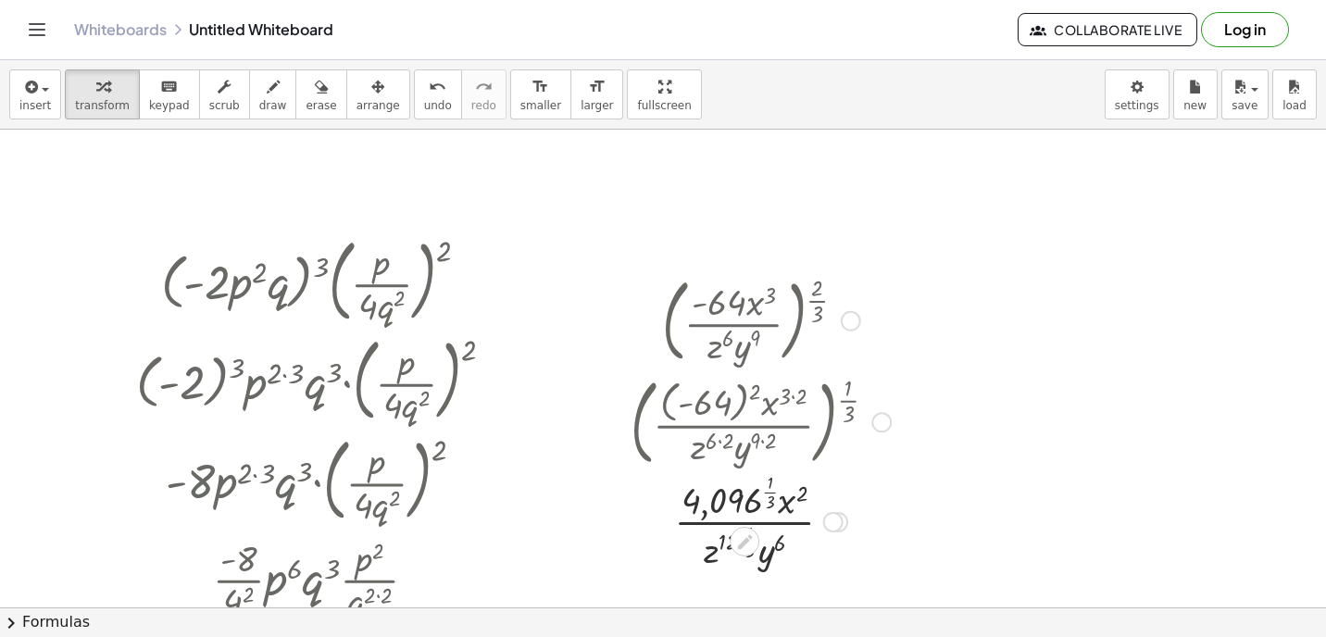
click at [720, 543] on div at bounding box center [760, 521] width 279 height 106
click at [746, 541] on icon at bounding box center [744, 541] width 15 height 15
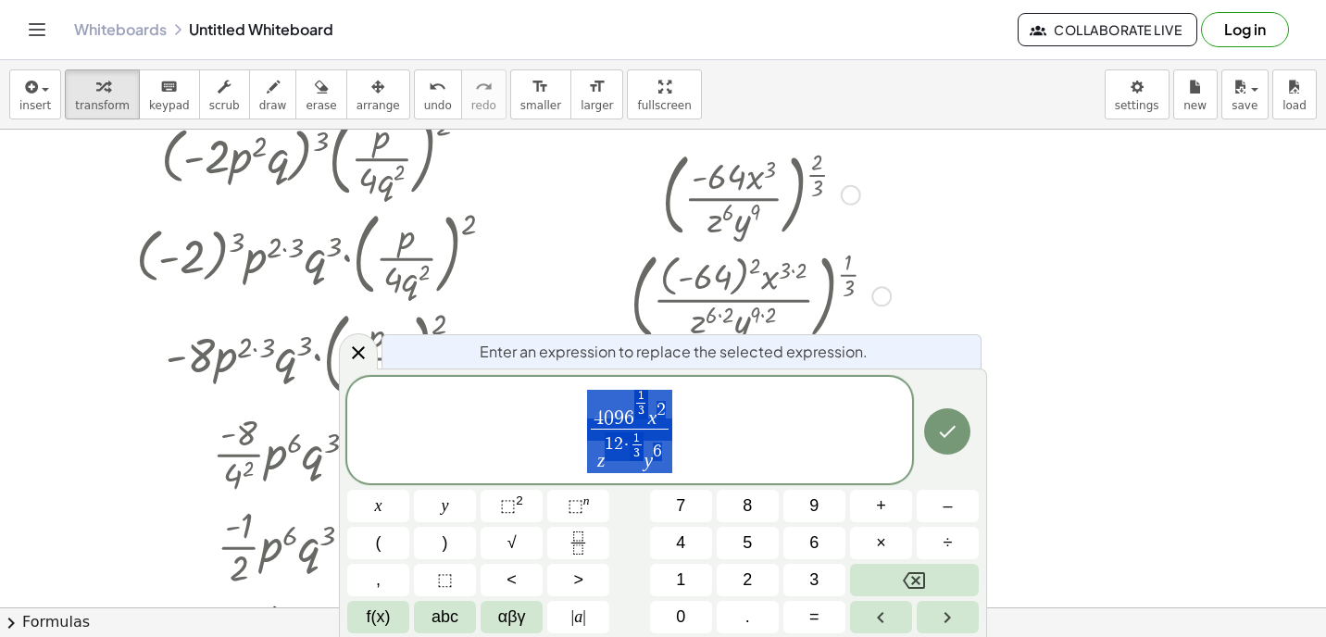
click at [1014, 375] on div at bounding box center [663, 428] width 1326 height 1076
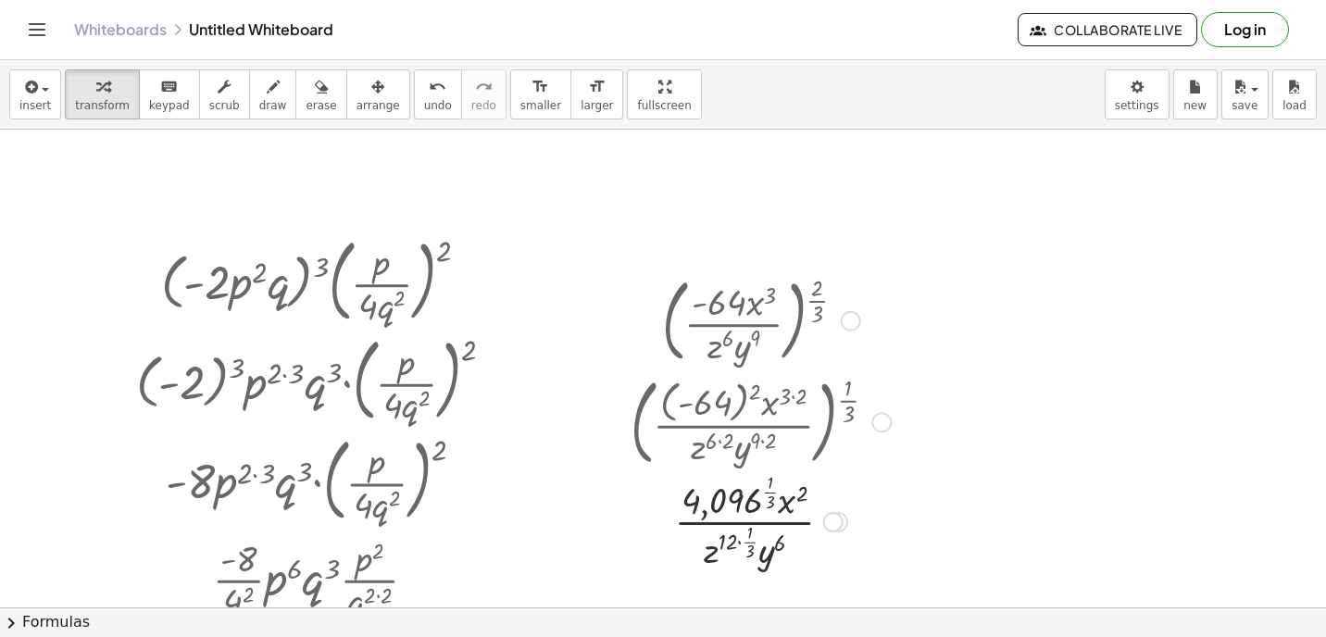
click at [740, 543] on div at bounding box center [760, 521] width 279 height 106
click at [738, 557] on div at bounding box center [760, 521] width 279 height 106
drag, startPoint x: 771, startPoint y: 508, endPoint x: 734, endPoint y: 508, distance: 37.0
click at [734, 508] on div at bounding box center [760, 519] width 279 height 99
drag, startPoint x: 768, startPoint y: 501, endPoint x: 709, endPoint y: 486, distance: 60.2
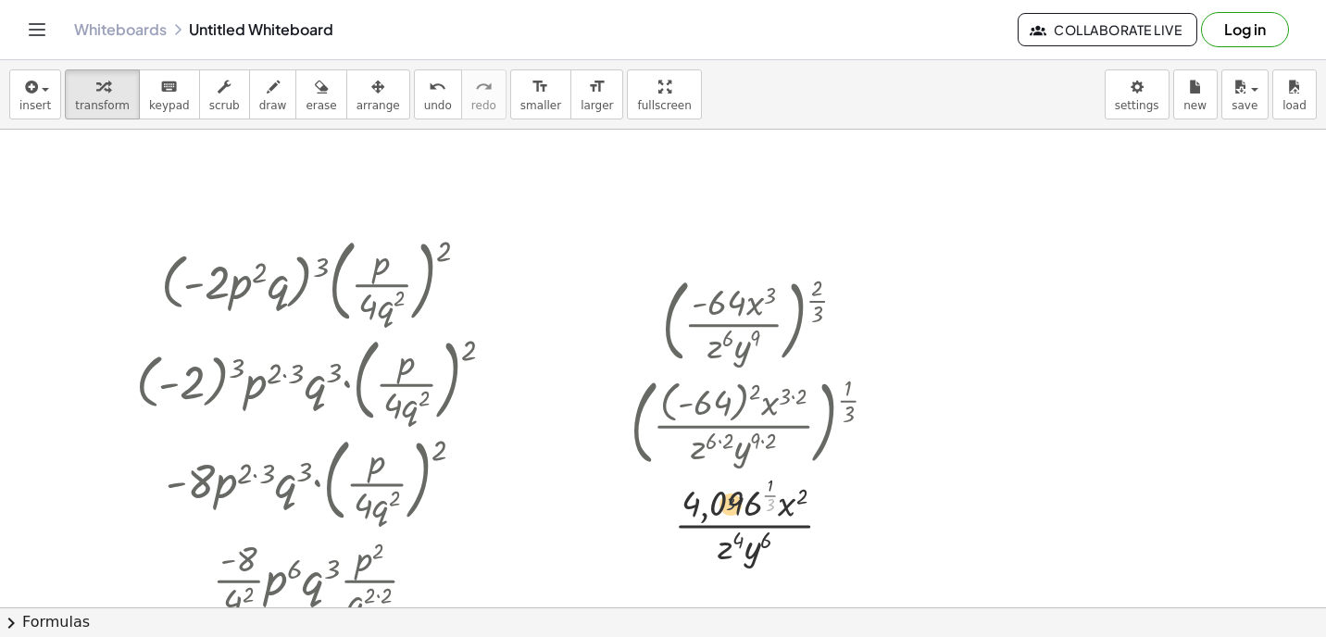
click at [710, 487] on div at bounding box center [760, 519] width 279 height 99
click at [736, 498] on div at bounding box center [760, 519] width 279 height 99
click at [693, 509] on div at bounding box center [760, 519] width 279 height 99
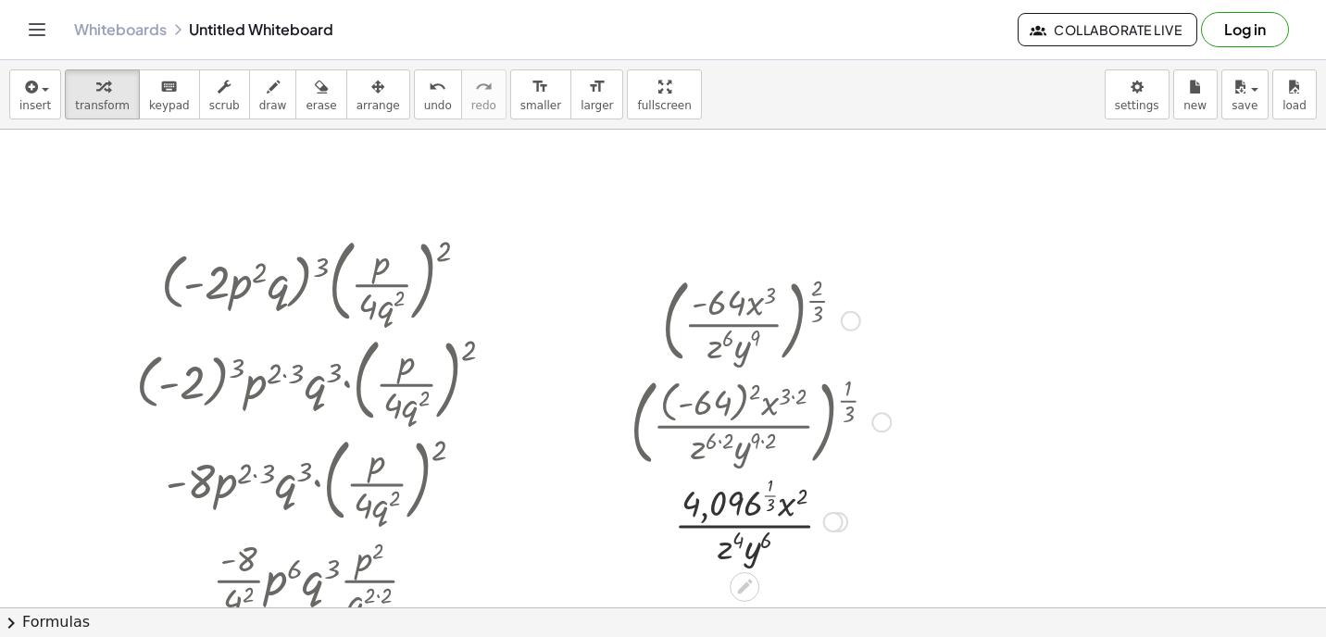
click at [693, 509] on div at bounding box center [760, 519] width 279 height 99
click at [24, 104] on span "insert" at bounding box center [34, 105] width 31 height 13
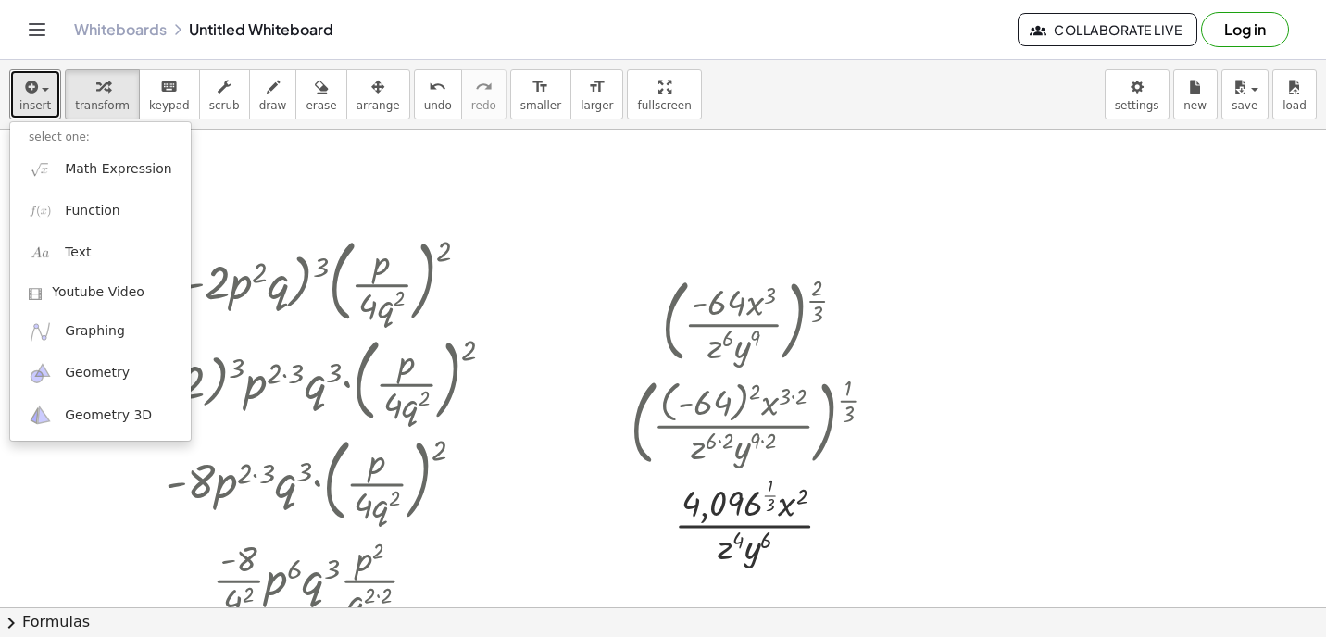
click at [785, 182] on div at bounding box center [663, 554] width 1326 height 1076
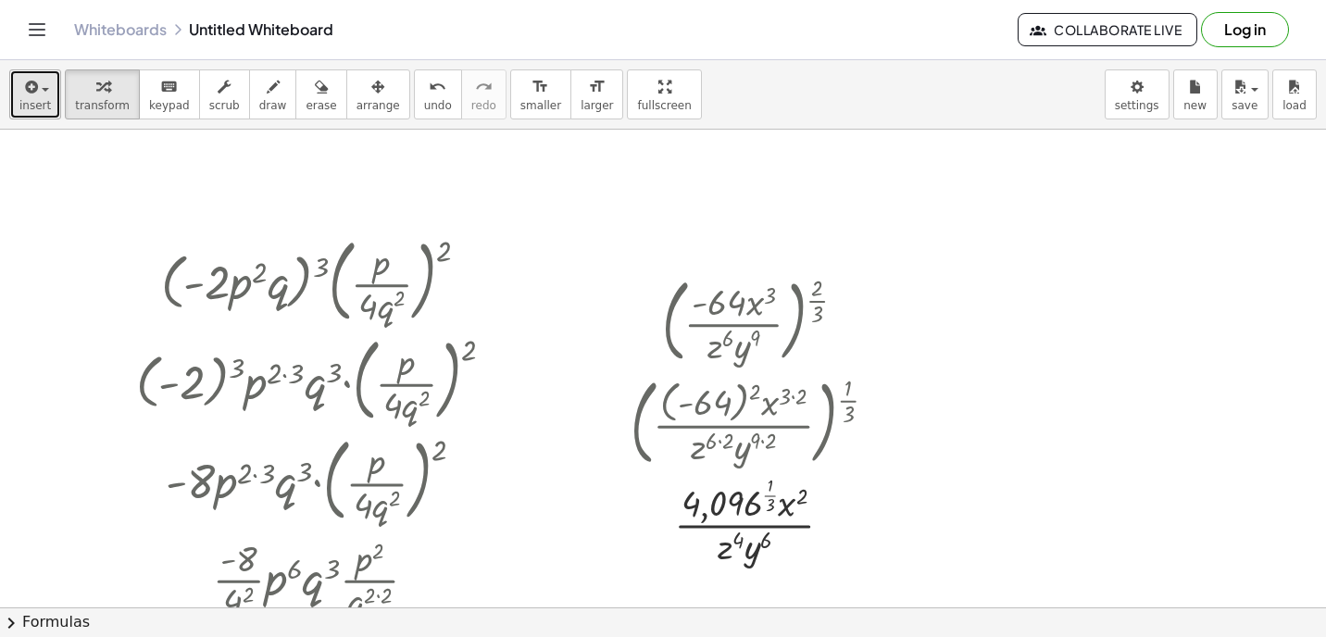
click at [25, 105] on span "insert" at bounding box center [34, 105] width 31 height 13
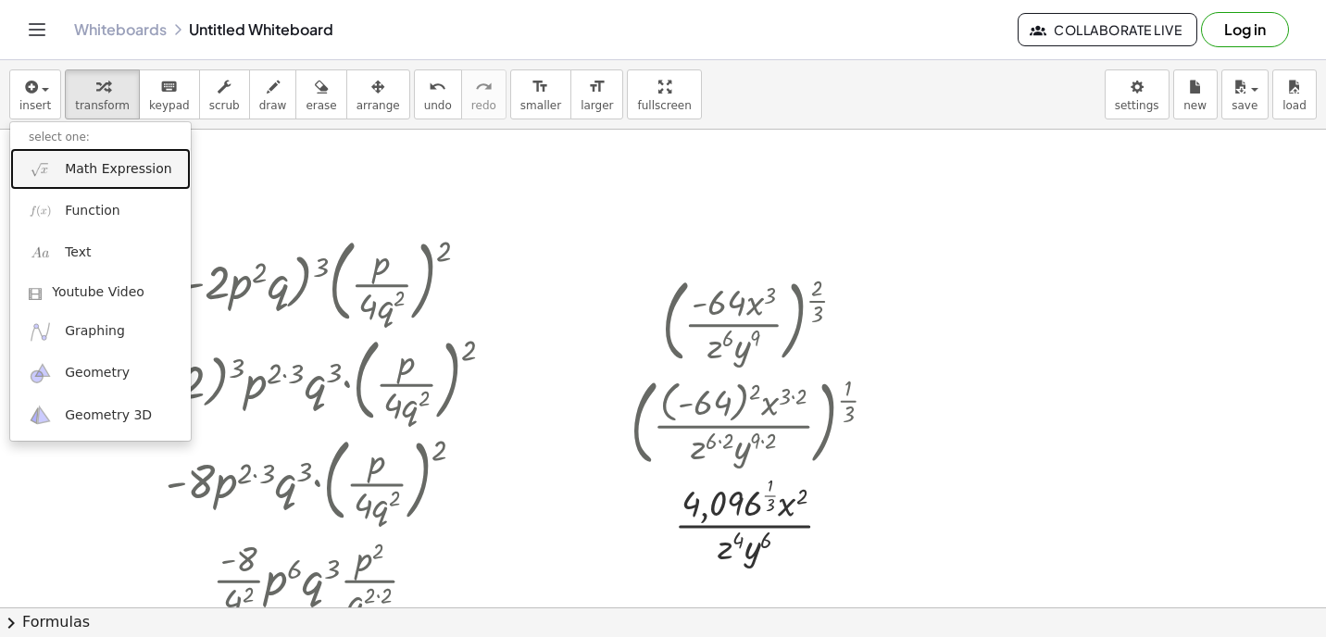
click at [52, 171] on link "Math Expression" at bounding box center [100, 169] width 181 height 42
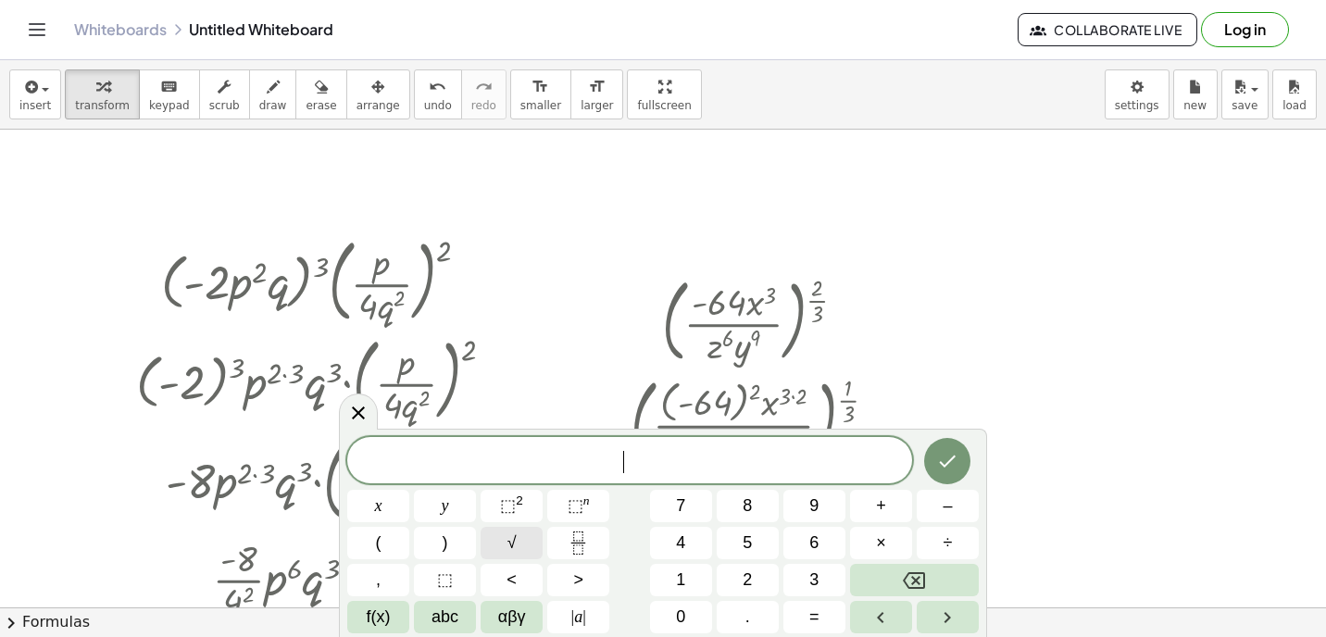
click at [529, 543] on button "√" at bounding box center [512, 543] width 62 height 32
click at [594, 503] on button "⬚ n" at bounding box center [578, 506] width 62 height 32
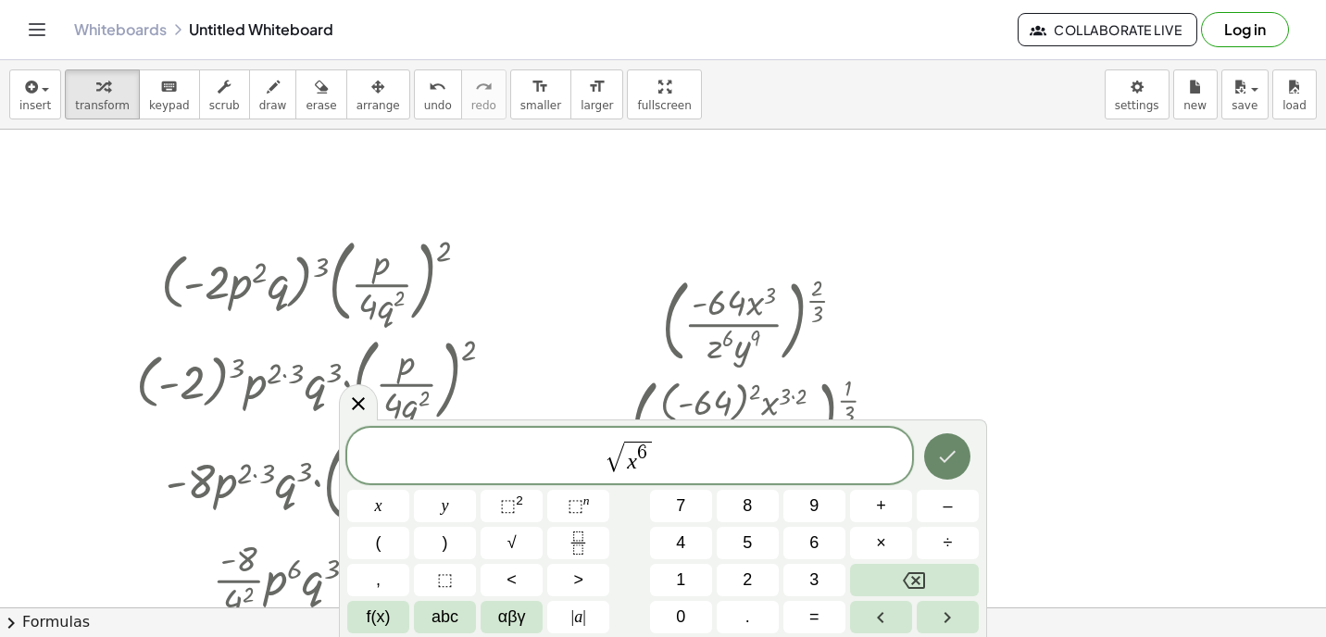
click at [938, 454] on icon "Done" at bounding box center [947, 456] width 22 height 22
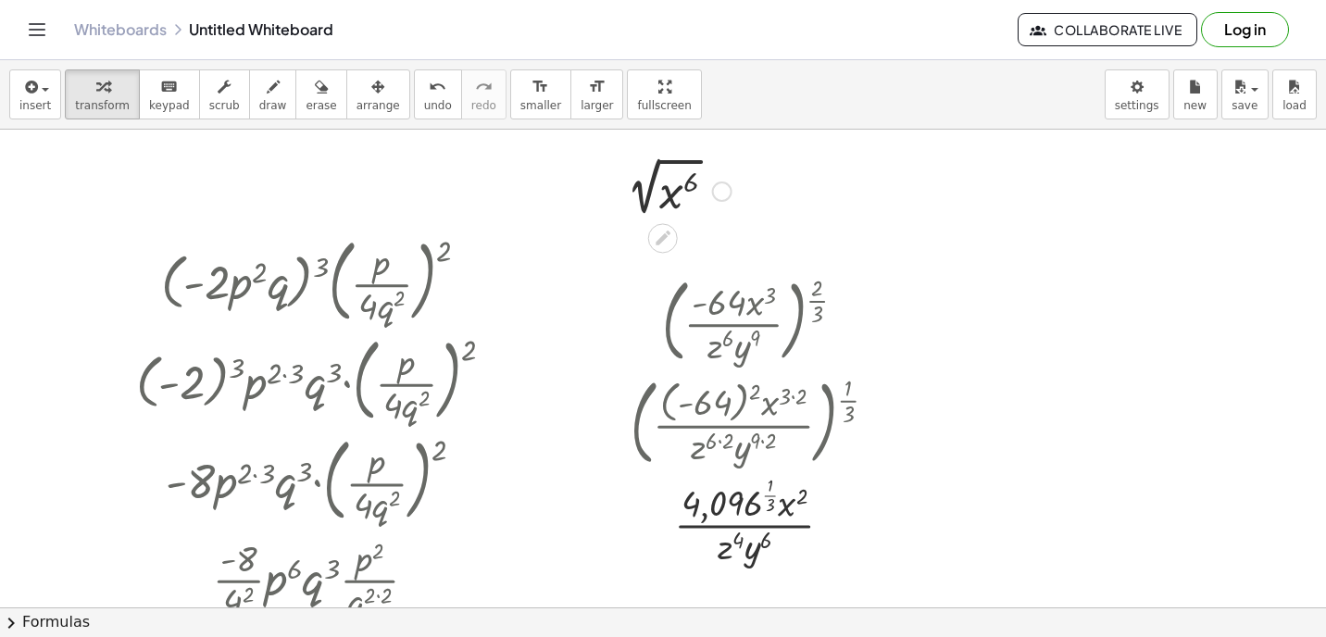
click at [684, 194] on div at bounding box center [674, 189] width 133 height 63
click at [656, 178] on div at bounding box center [674, 189] width 133 height 63
click at [692, 183] on div at bounding box center [679, 187] width 121 height 68
click at [660, 192] on div at bounding box center [679, 187] width 121 height 68
click at [635, 189] on div at bounding box center [679, 187] width 121 height 68
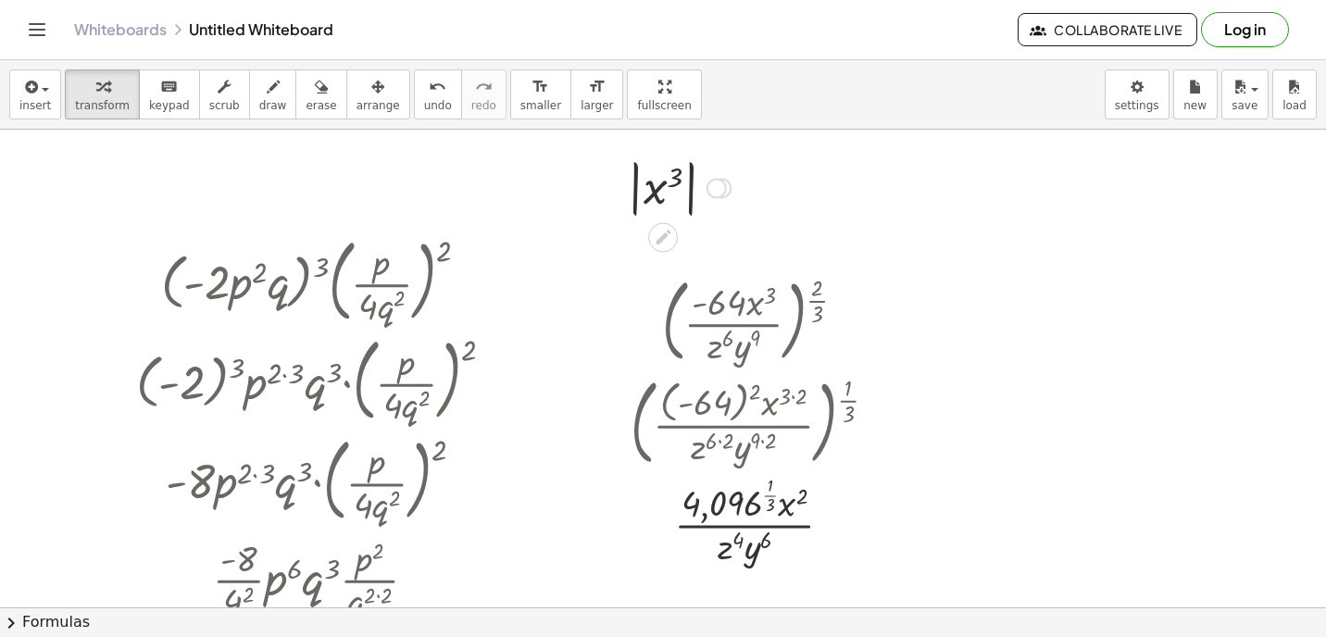
click at [676, 190] on div at bounding box center [679, 187] width 121 height 68
click at [720, 183] on div at bounding box center [717, 189] width 20 height 20
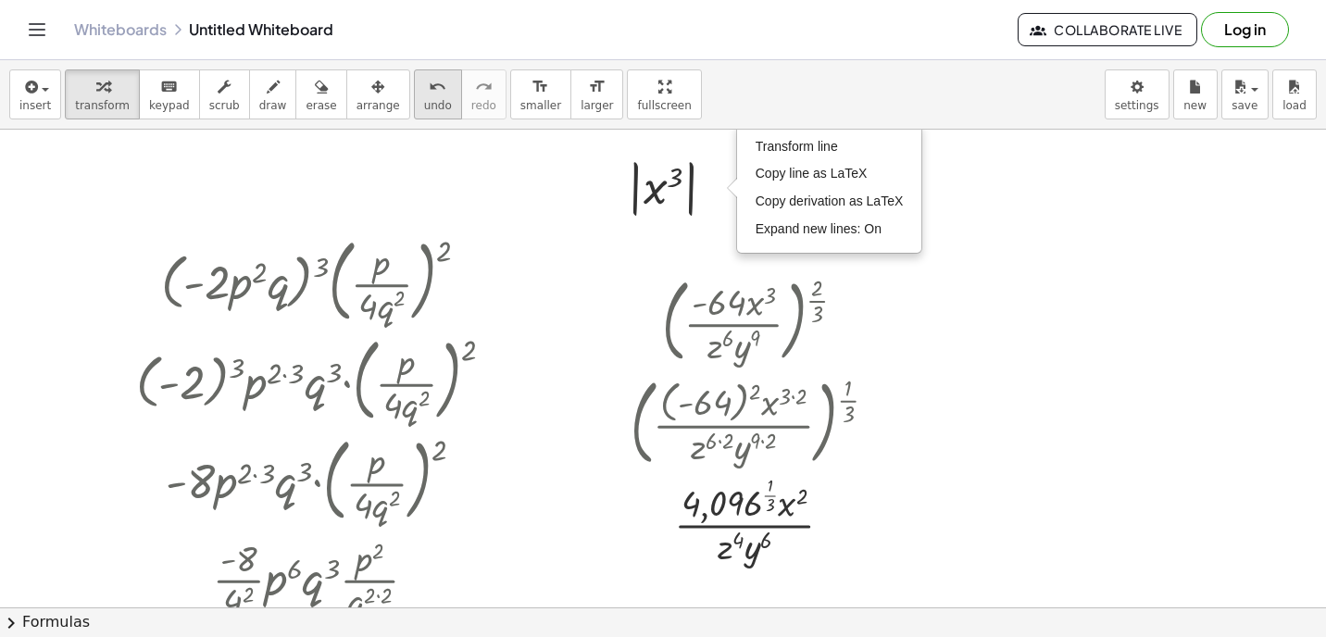
click at [428, 100] on span "undo" at bounding box center [438, 105] width 28 height 13
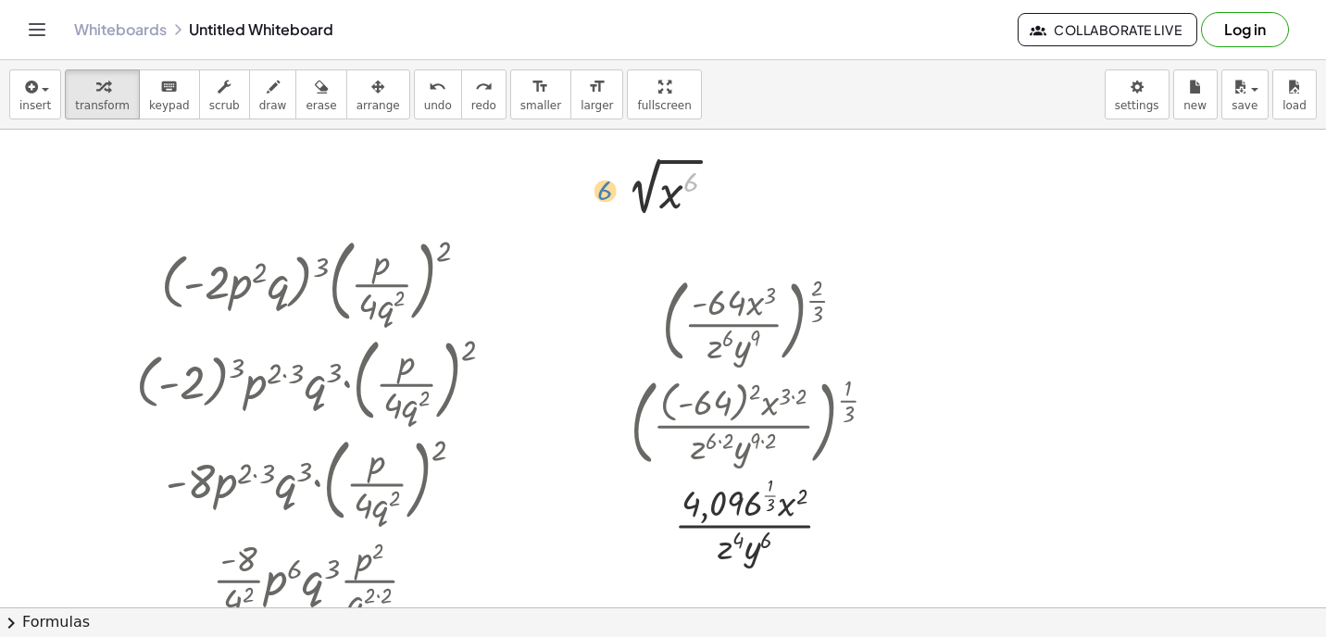
drag, startPoint x: 683, startPoint y: 181, endPoint x: 598, endPoint y: 188, distance: 85.5
click at [598, 188] on div "6 2 √ ( x 6 )" at bounding box center [667, 190] width 157 height 72
drag, startPoint x: 670, startPoint y: 196, endPoint x: 625, endPoint y: 186, distance: 45.6
click at [625, 186] on div at bounding box center [674, 189] width 133 height 63
click at [675, 196] on div at bounding box center [674, 189] width 133 height 63
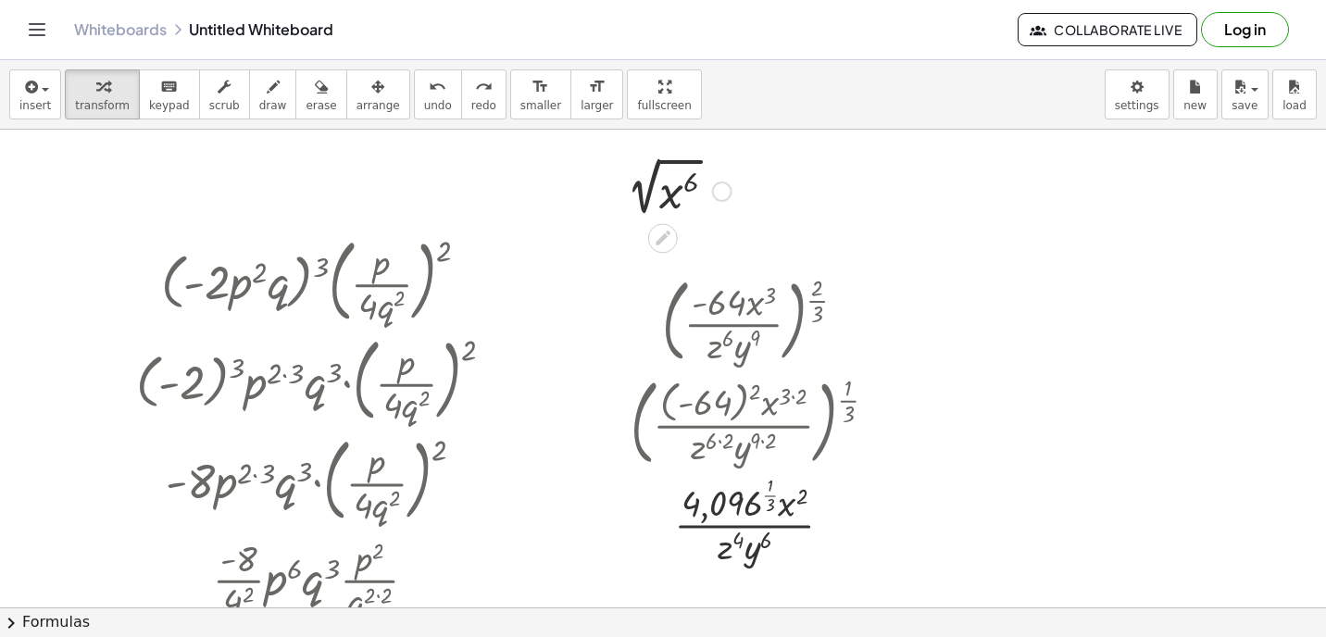
click at [675, 196] on div at bounding box center [674, 189] width 133 height 63
click at [675, 196] on div at bounding box center [679, 187] width 121 height 68
click at [654, 191] on div at bounding box center [679, 187] width 121 height 68
click at [635, 192] on div at bounding box center [679, 187] width 121 height 68
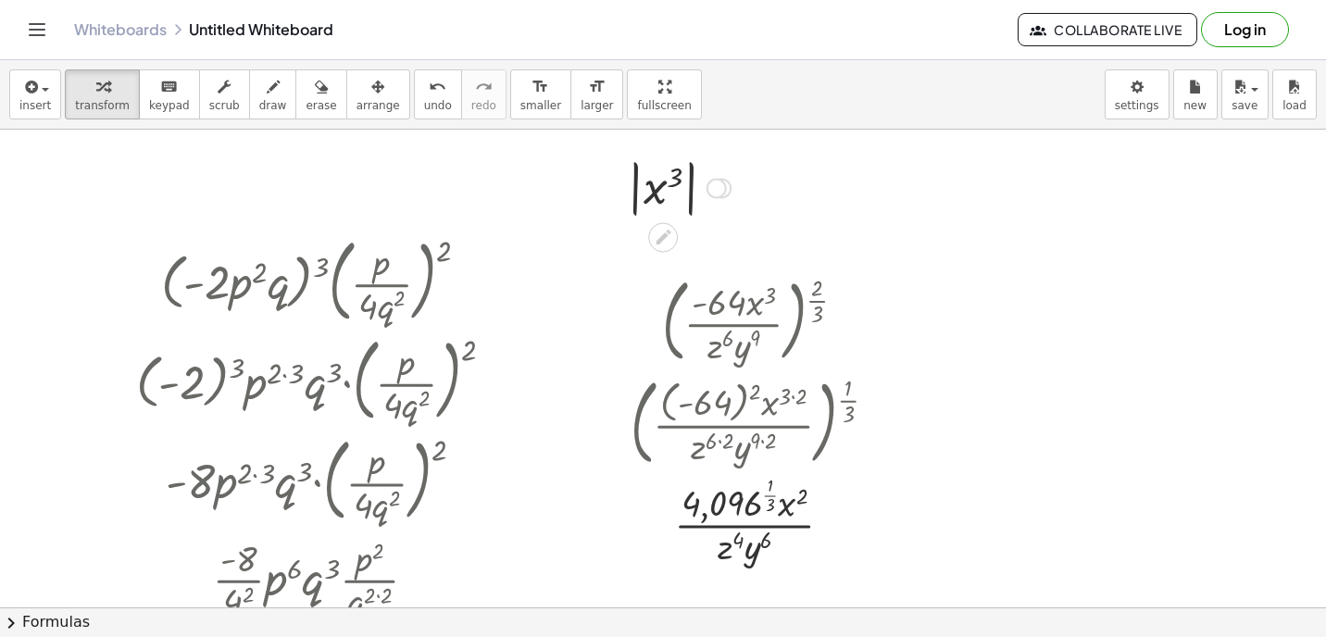
click at [683, 192] on div at bounding box center [679, 187] width 121 height 68
